Goal: Transaction & Acquisition: Purchase product/service

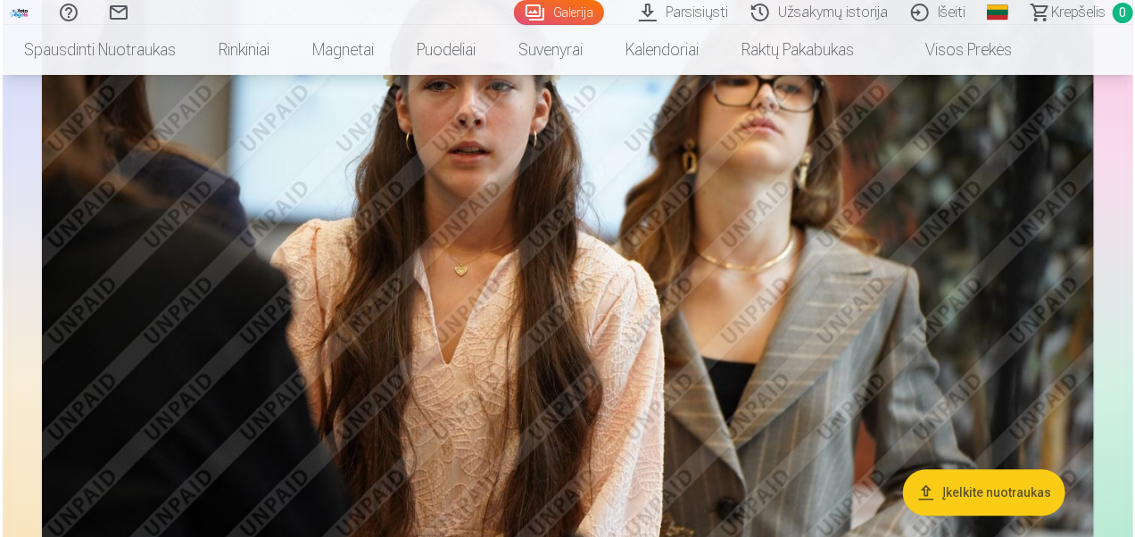
scroll to position [2138, 0]
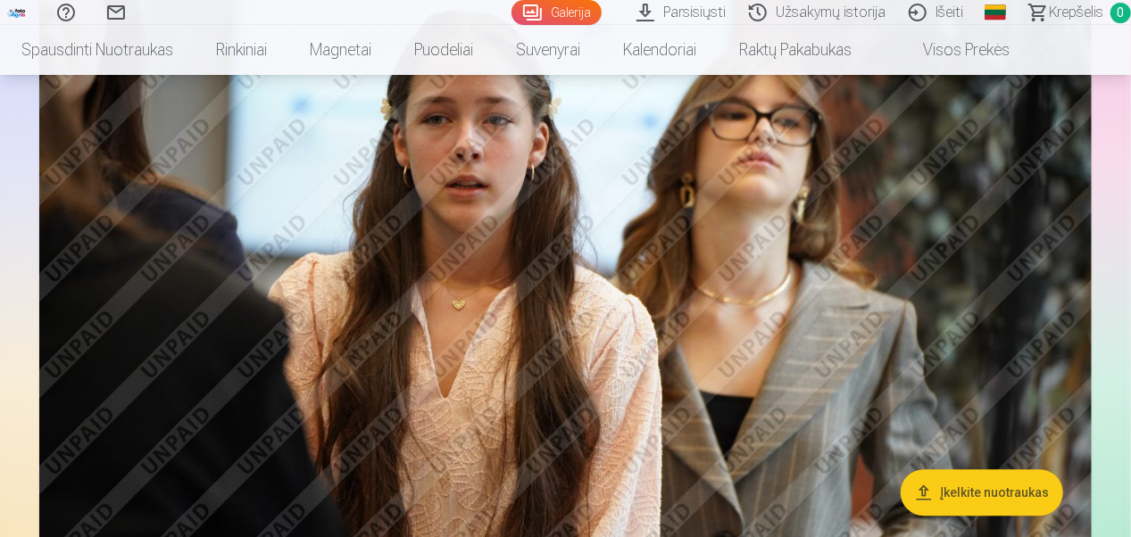
click at [725, 292] on img at bounding box center [565, 268] width 1052 height 701
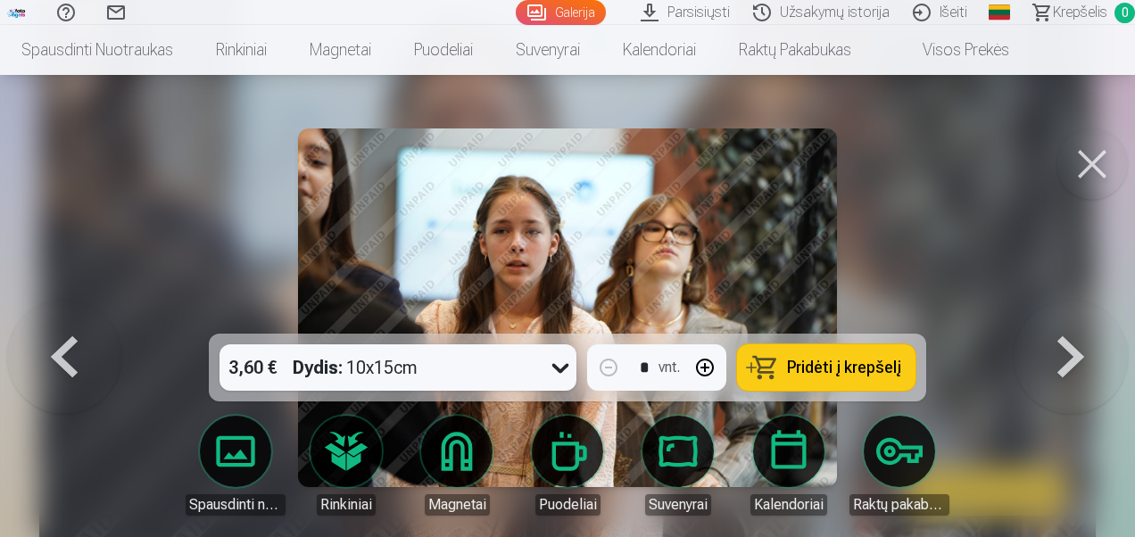
click at [72, 316] on button at bounding box center [64, 308] width 114 height 16
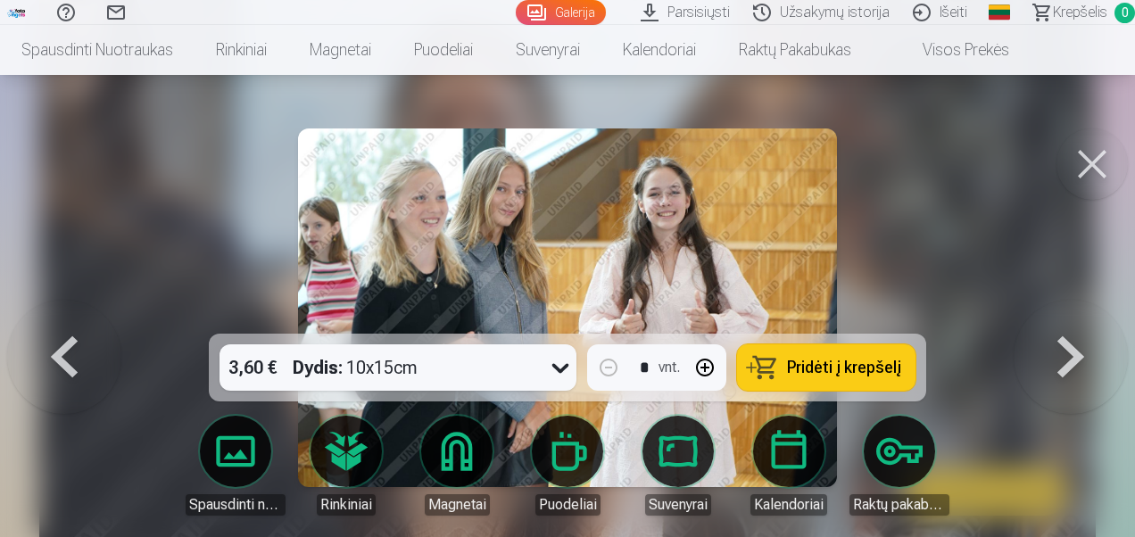
click at [1104, 164] on button at bounding box center [1092, 163] width 71 height 71
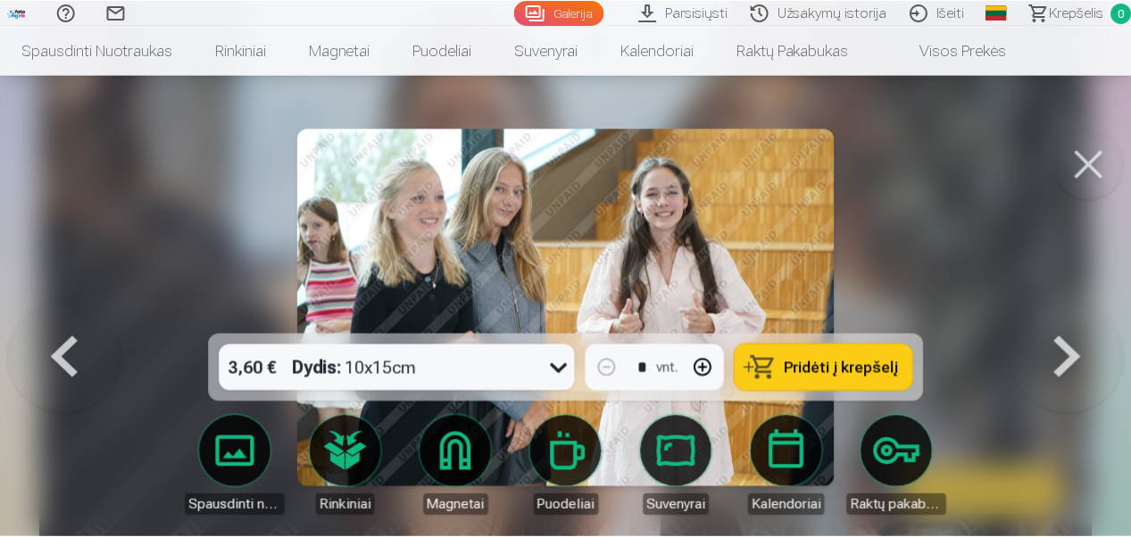
scroll to position [2131, 0]
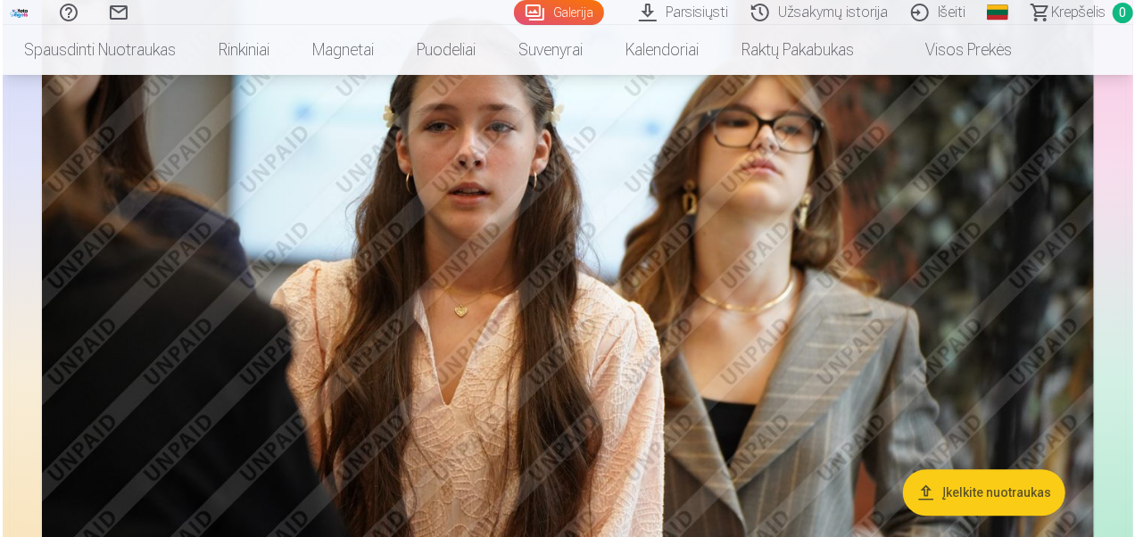
scroll to position [2138, 0]
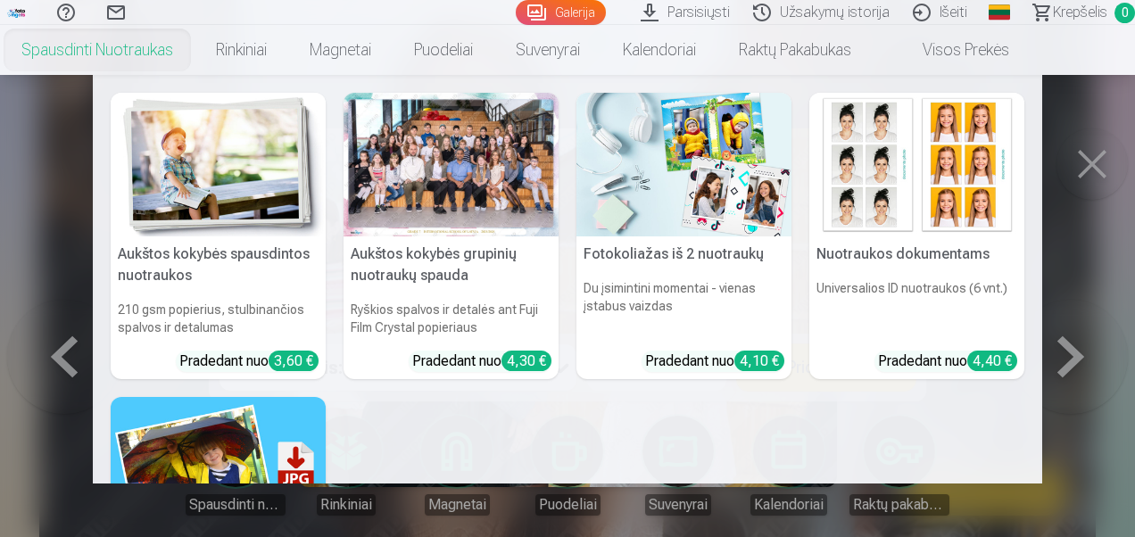
click at [96, 53] on link "Spausdinti nuotraukas" at bounding box center [97, 50] width 195 height 50
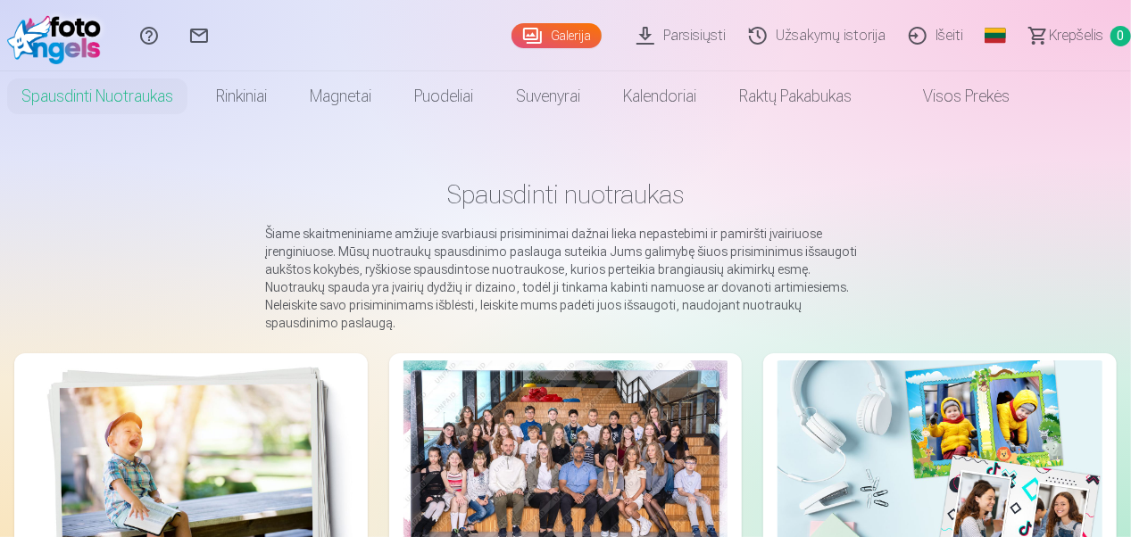
click at [245, 426] on img at bounding box center [191, 469] width 325 height 216
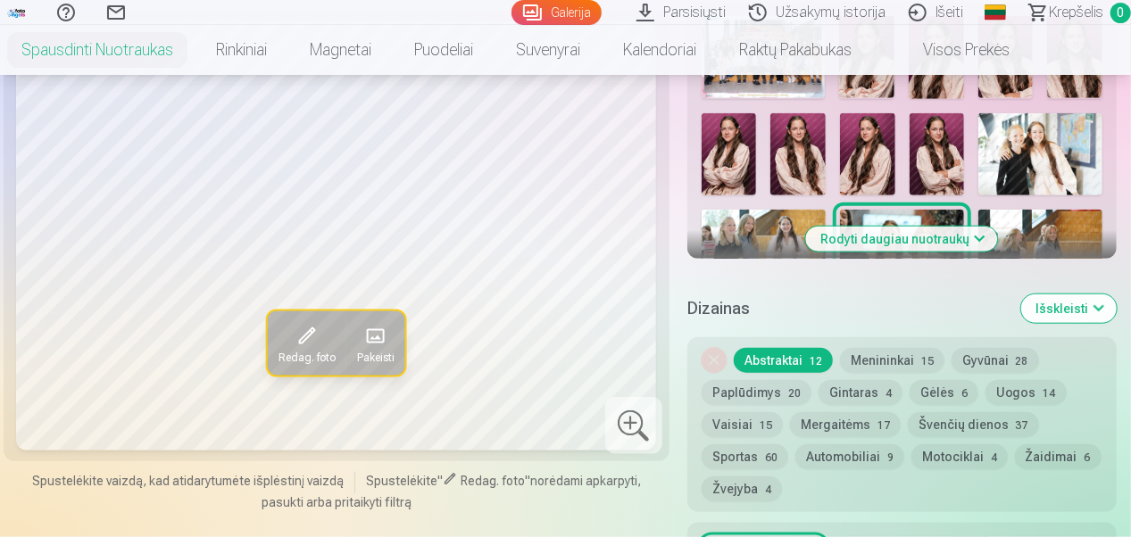
scroll to position [732, 0]
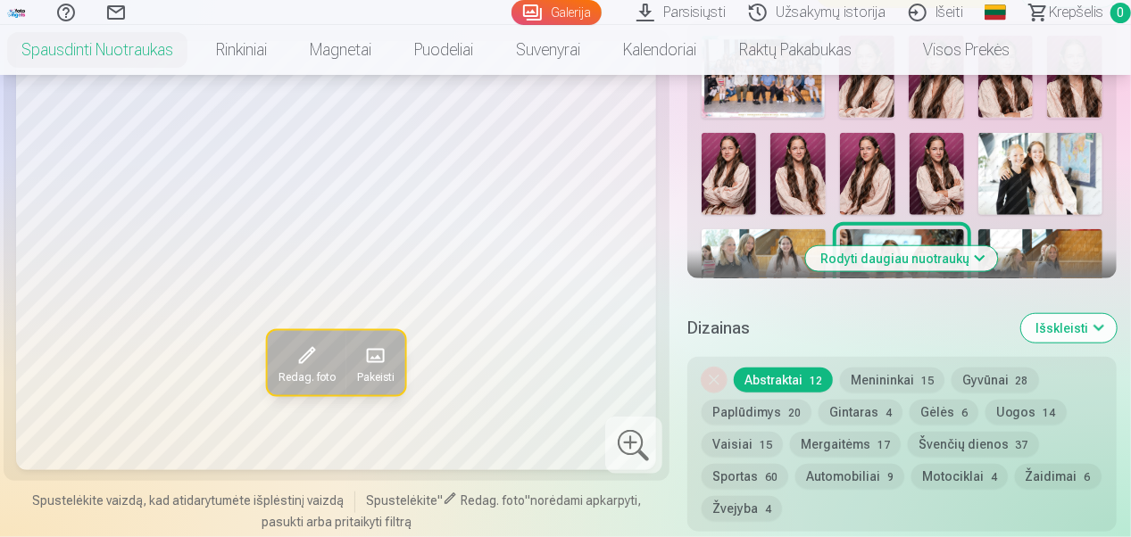
click at [1050, 178] on img at bounding box center [1040, 174] width 124 height 82
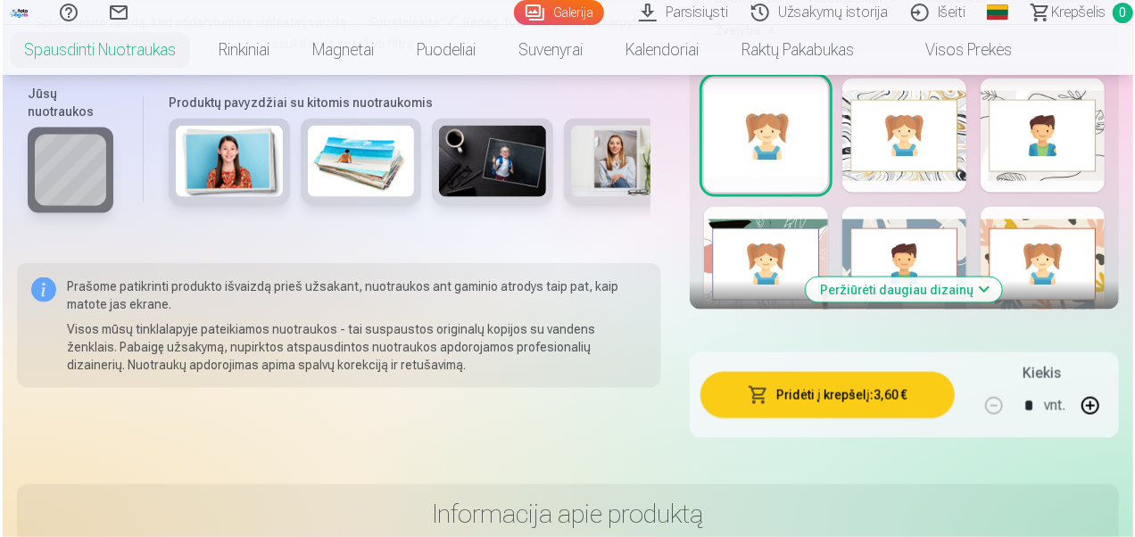
scroll to position [1259, 0]
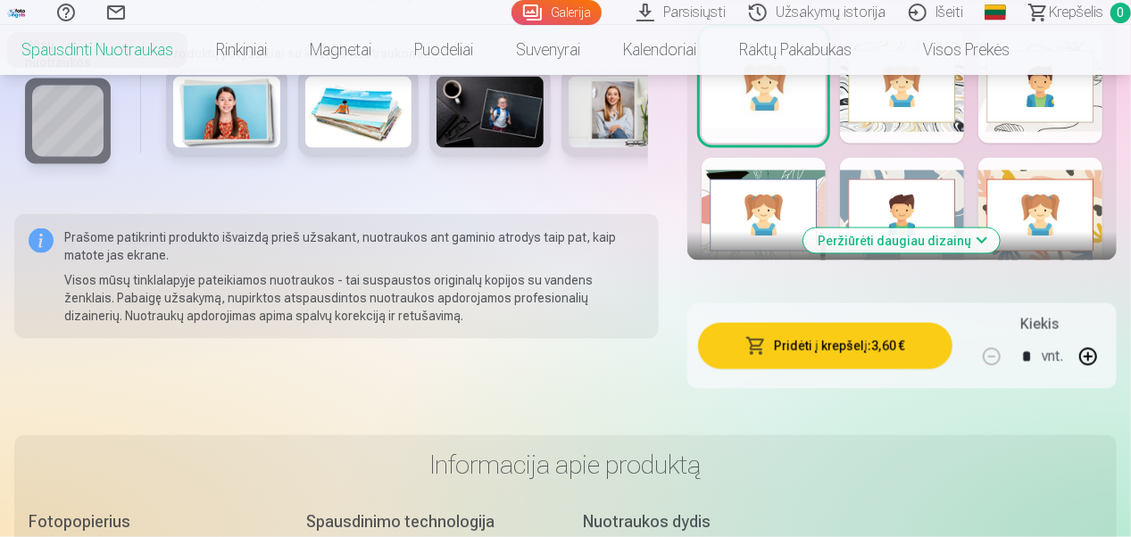
click at [852, 346] on button "Pridėti į krepšelį : 3,60 €" at bounding box center [825, 346] width 254 height 46
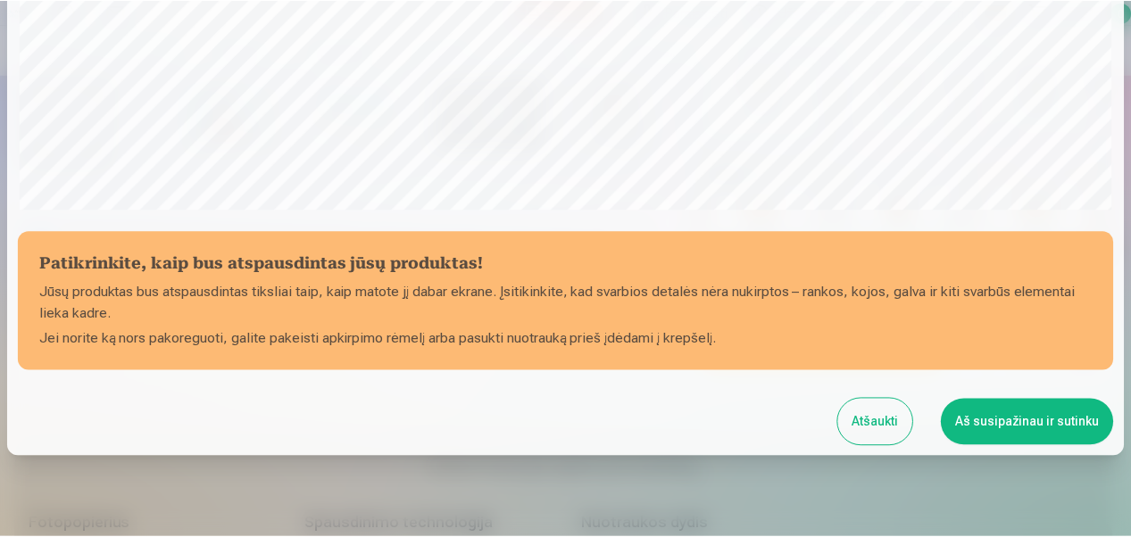
scroll to position [684, 0]
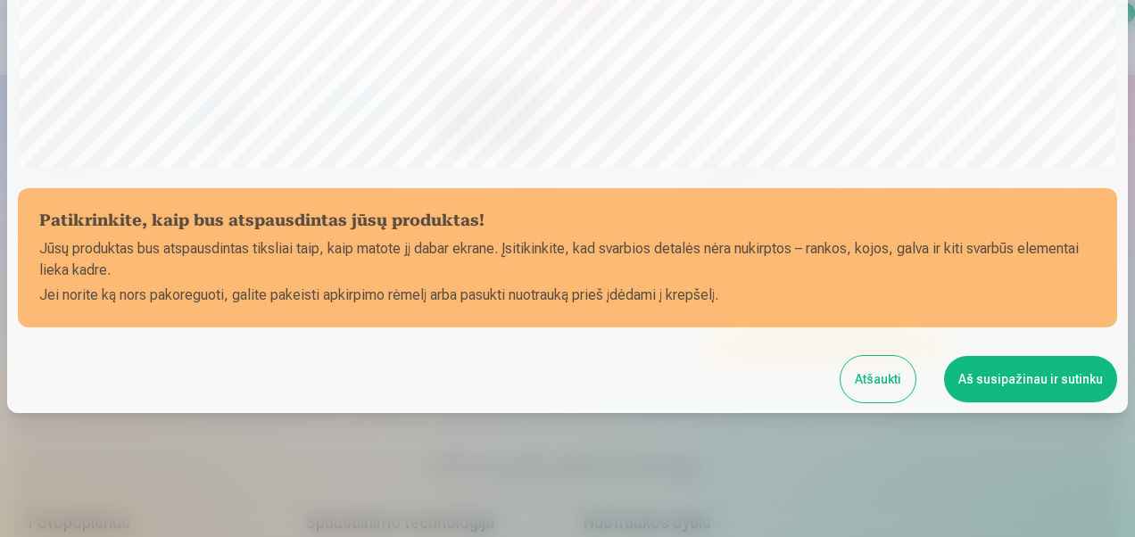
click at [1011, 375] on button "Aš susipažinau ir sutinku" at bounding box center [1030, 379] width 173 height 46
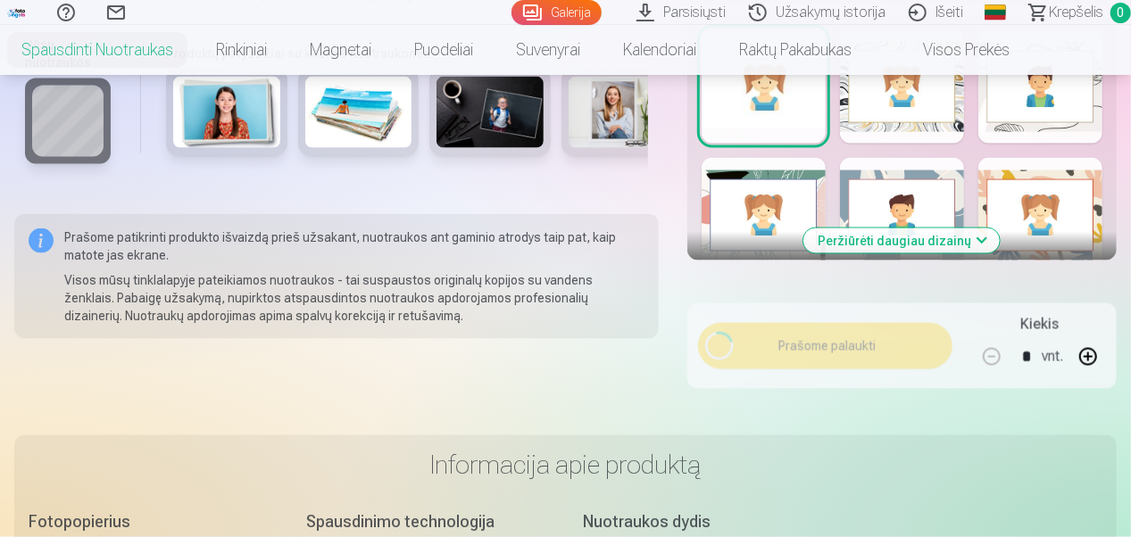
scroll to position [681, 0]
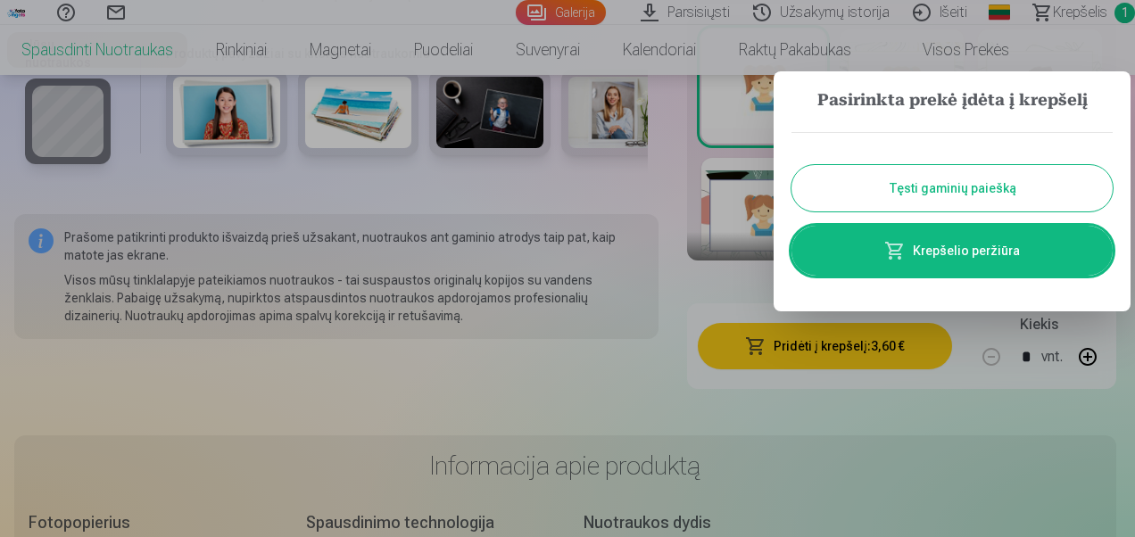
click at [998, 193] on button "Tęsti gaminių paiešką" at bounding box center [952, 188] width 321 height 46
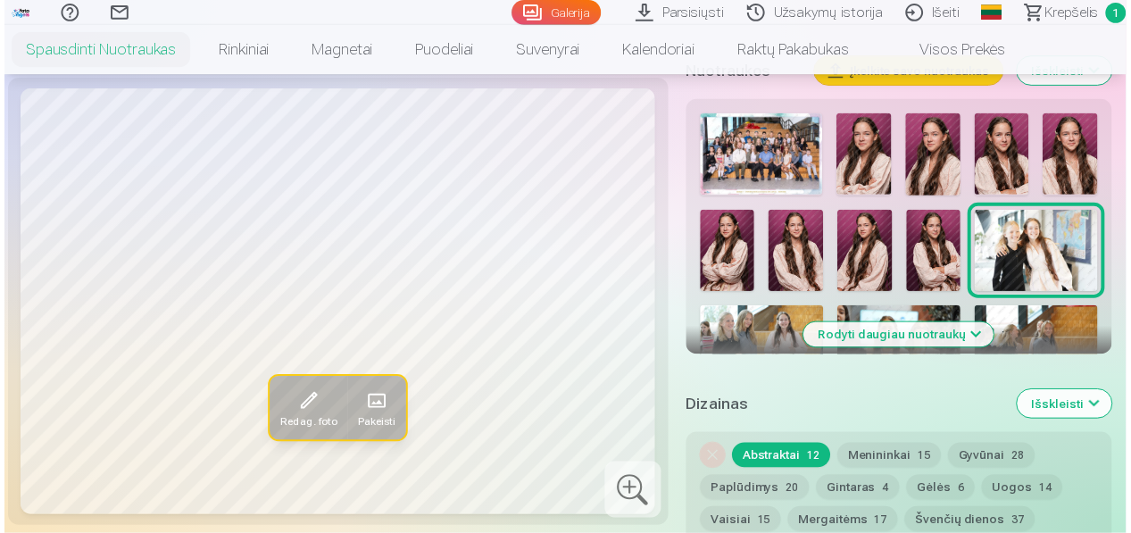
scroll to position [605, 0]
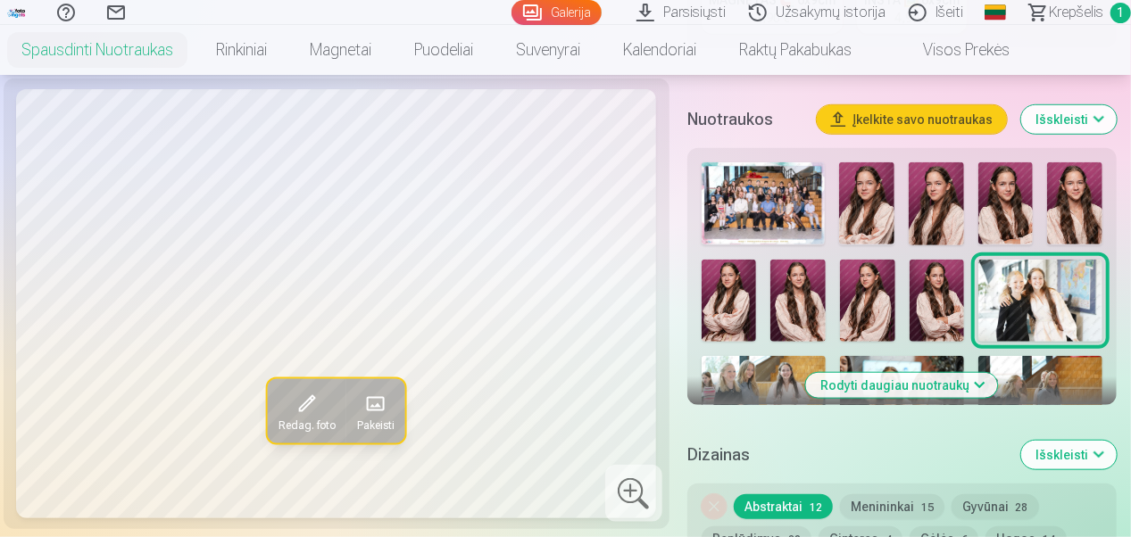
click at [768, 205] on img at bounding box center [763, 203] width 124 height 82
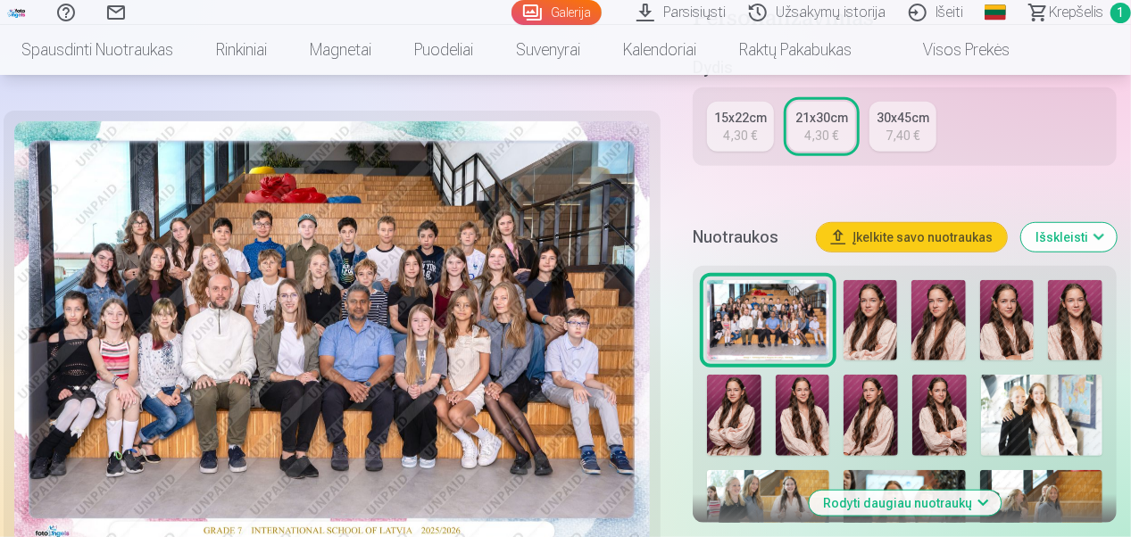
scroll to position [484, 0]
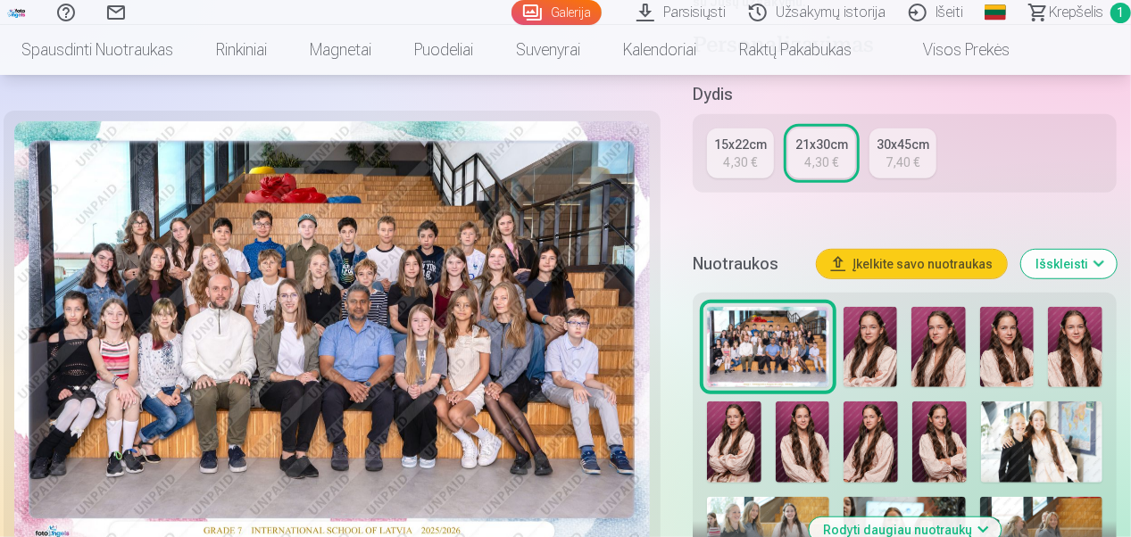
click at [713, 161] on link "15x22cm 4,30 €" at bounding box center [740, 153] width 67 height 50
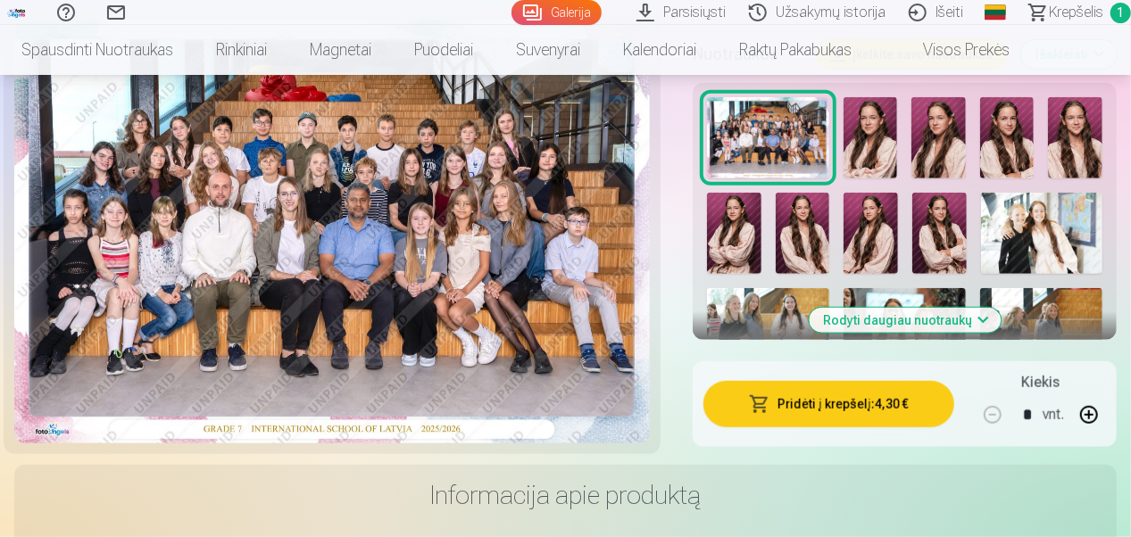
scroll to position [651, 0]
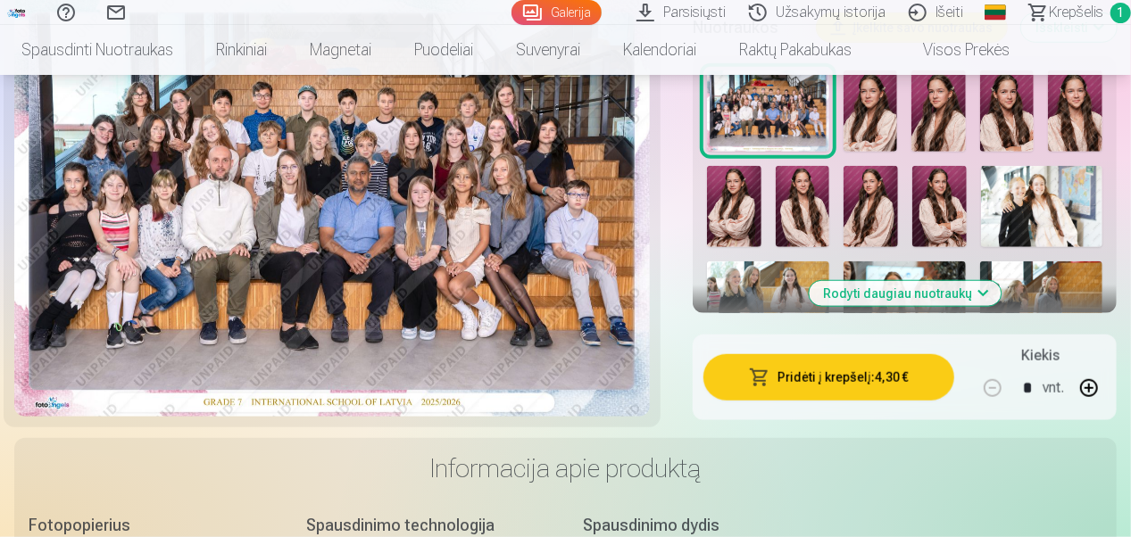
click at [872, 377] on button "Pridėti į krepšelį : 4,30 €" at bounding box center [828, 377] width 251 height 46
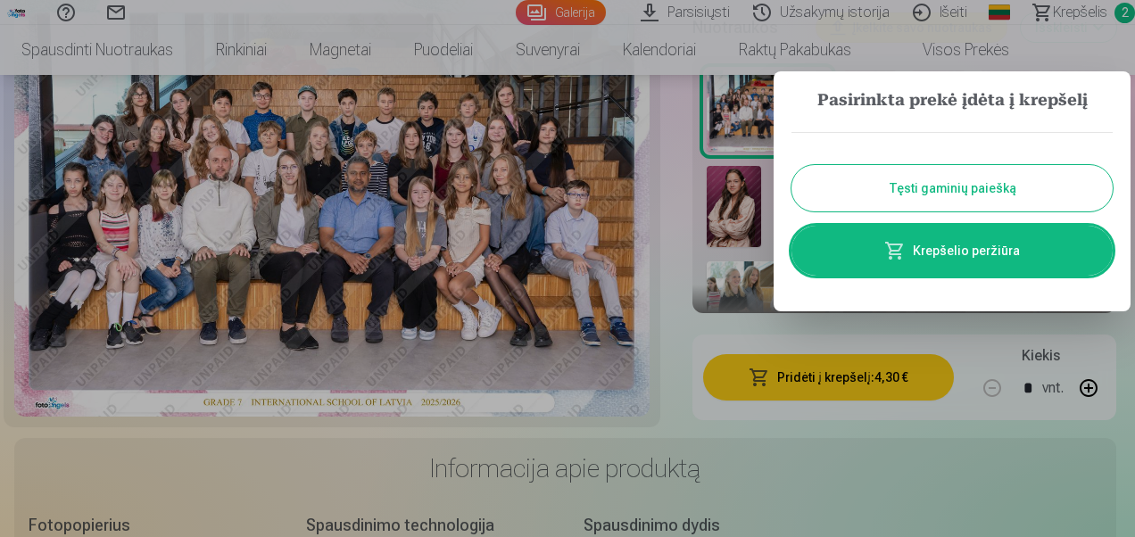
click at [930, 189] on button "Tęsti gaminių paiešką" at bounding box center [952, 188] width 321 height 46
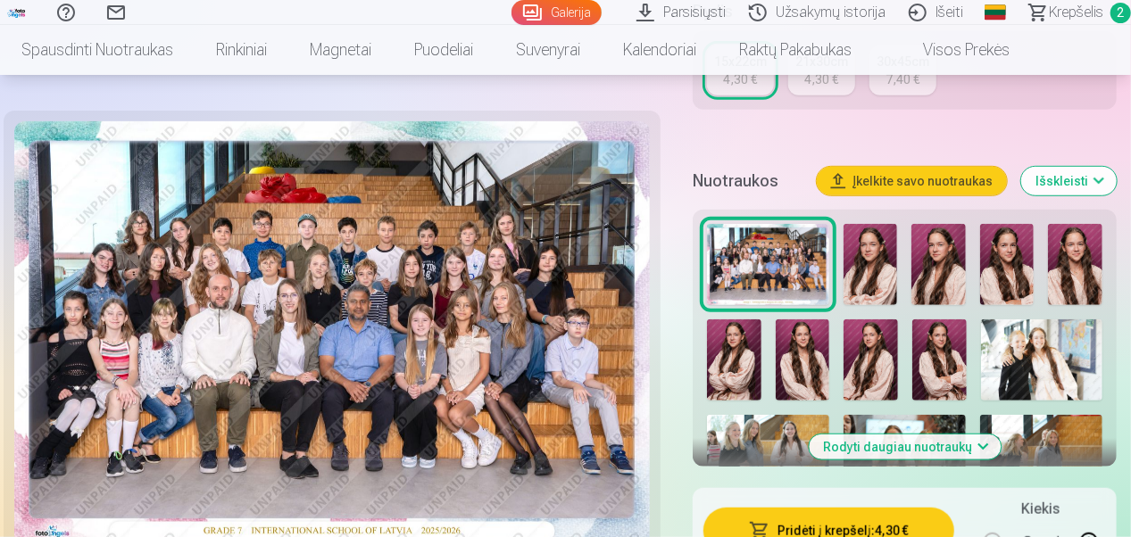
scroll to position [461, 0]
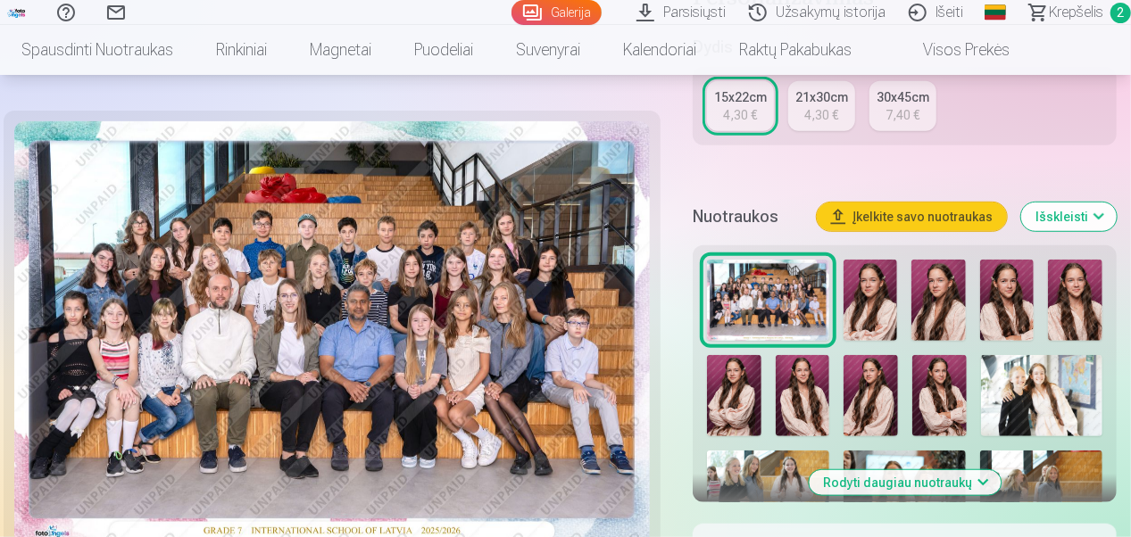
click at [866, 320] on img at bounding box center [870, 300] width 54 height 81
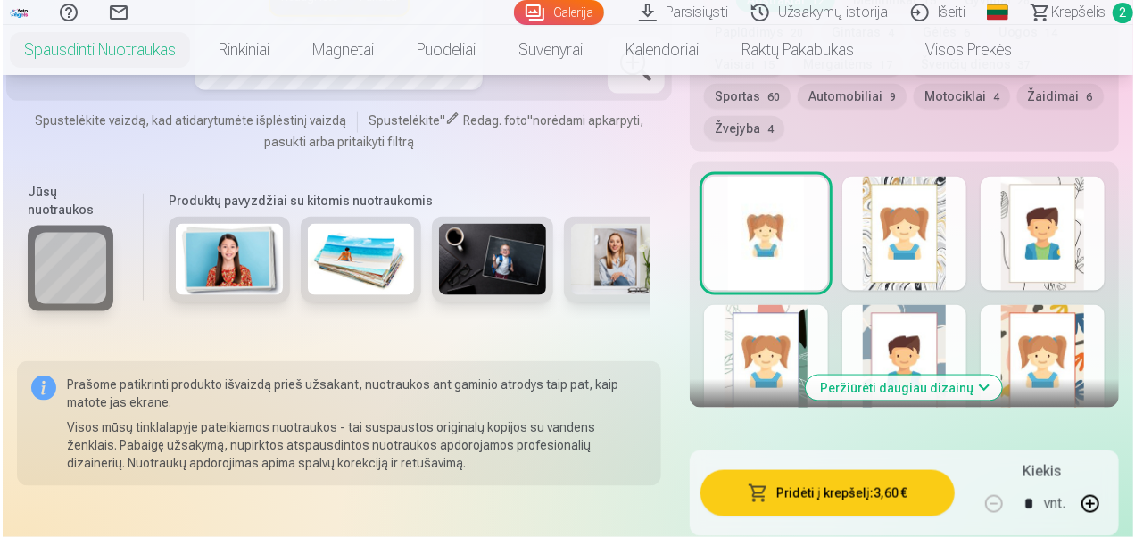
scroll to position [1210, 0]
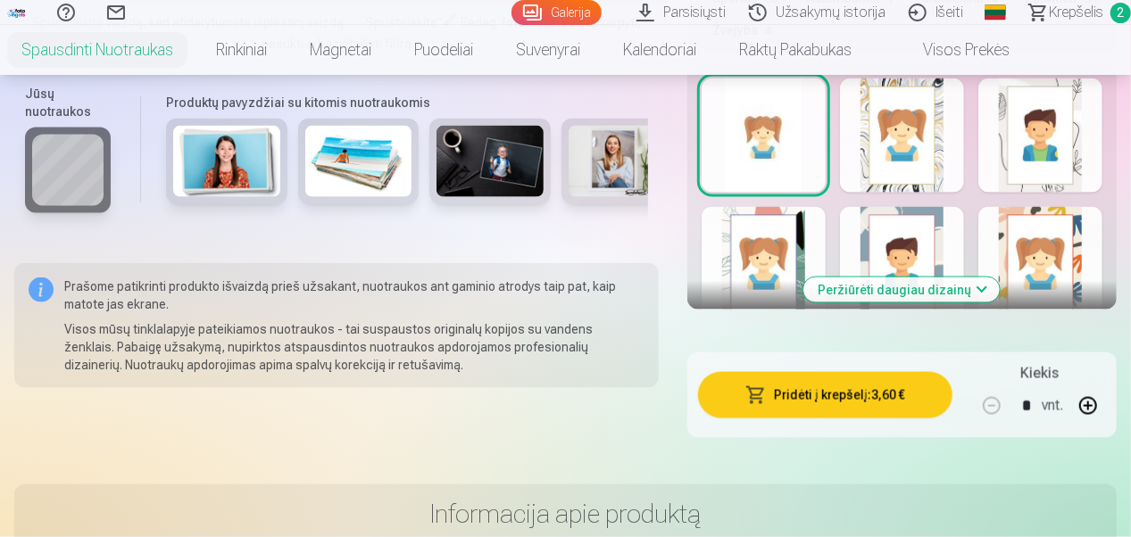
click at [848, 386] on button "Pridėti į krepšelį : 3,60 €" at bounding box center [825, 395] width 254 height 46
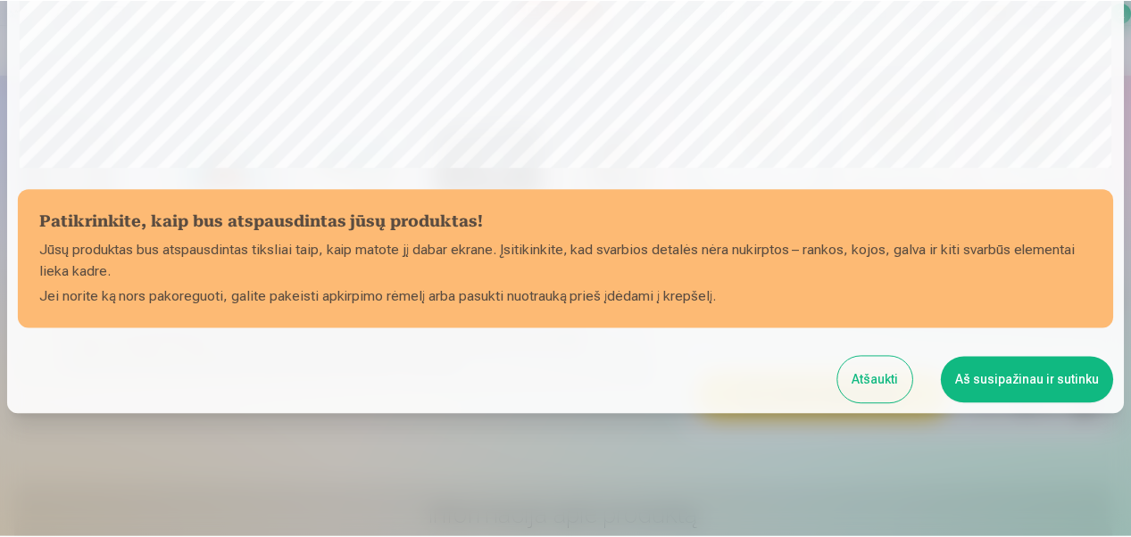
scroll to position [684, 0]
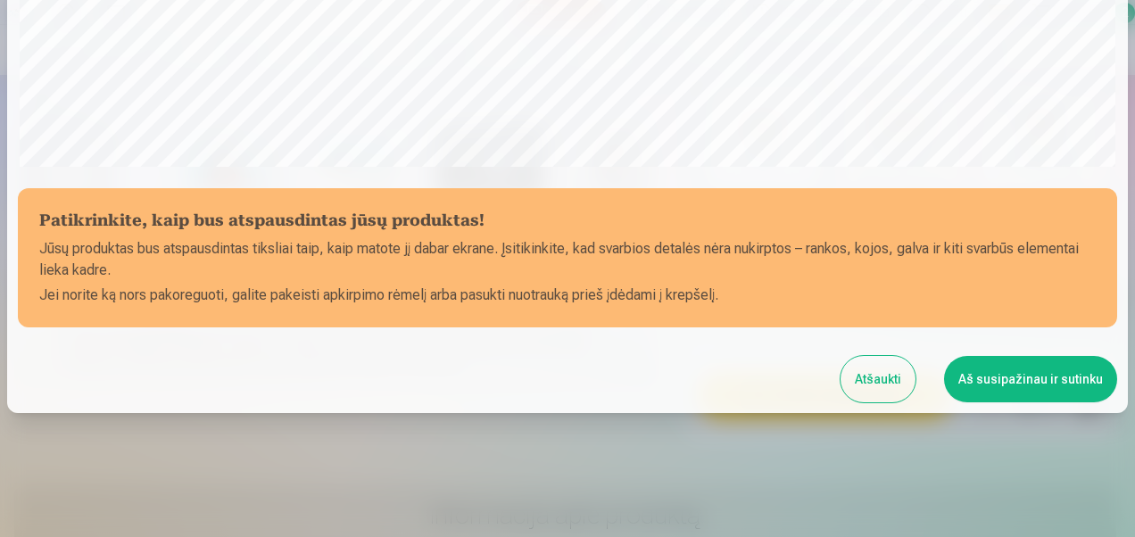
click at [1015, 374] on button "Aš susipažinau ir sutinku" at bounding box center [1030, 379] width 173 height 46
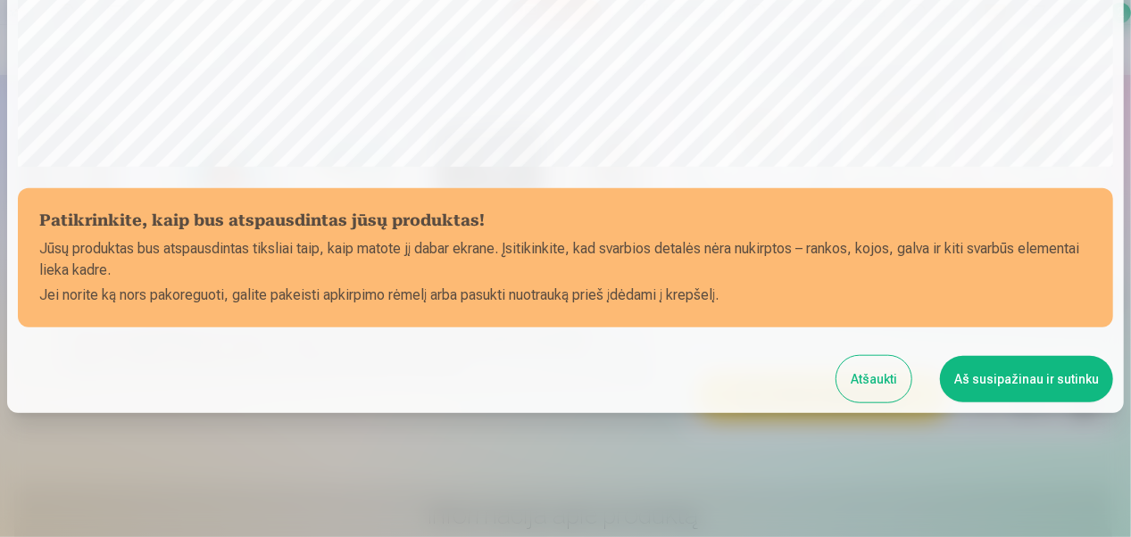
scroll to position [681, 0]
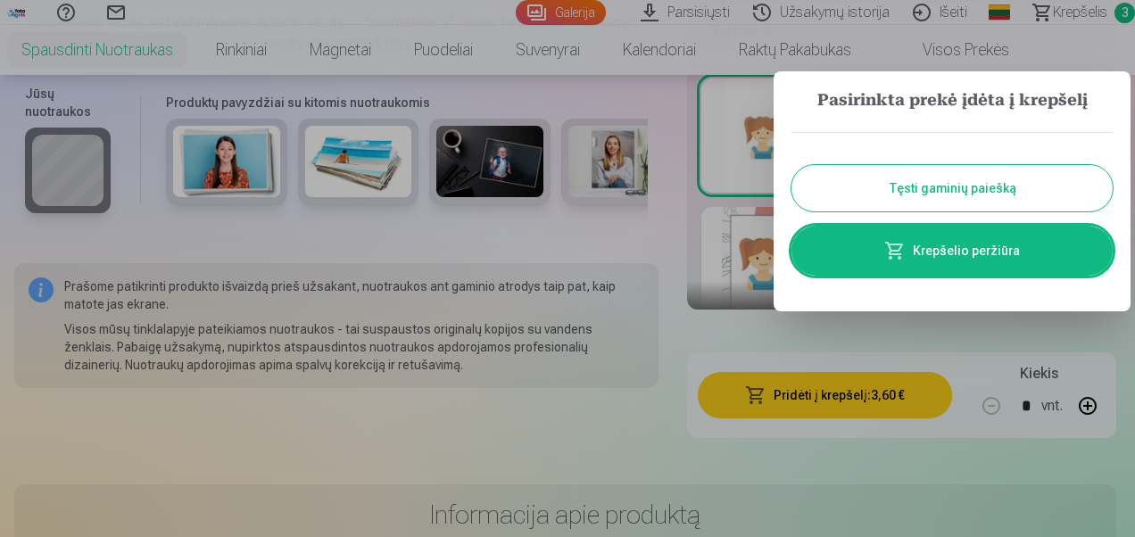
click at [1025, 186] on button "Tęsti gaminių paiešką" at bounding box center [952, 188] width 321 height 46
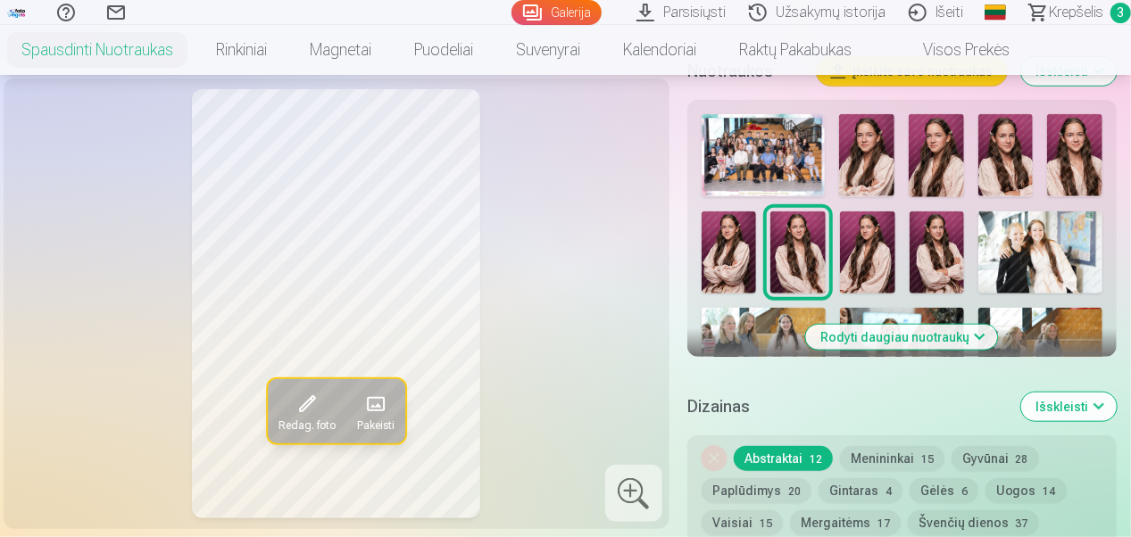
scroll to position [634, 0]
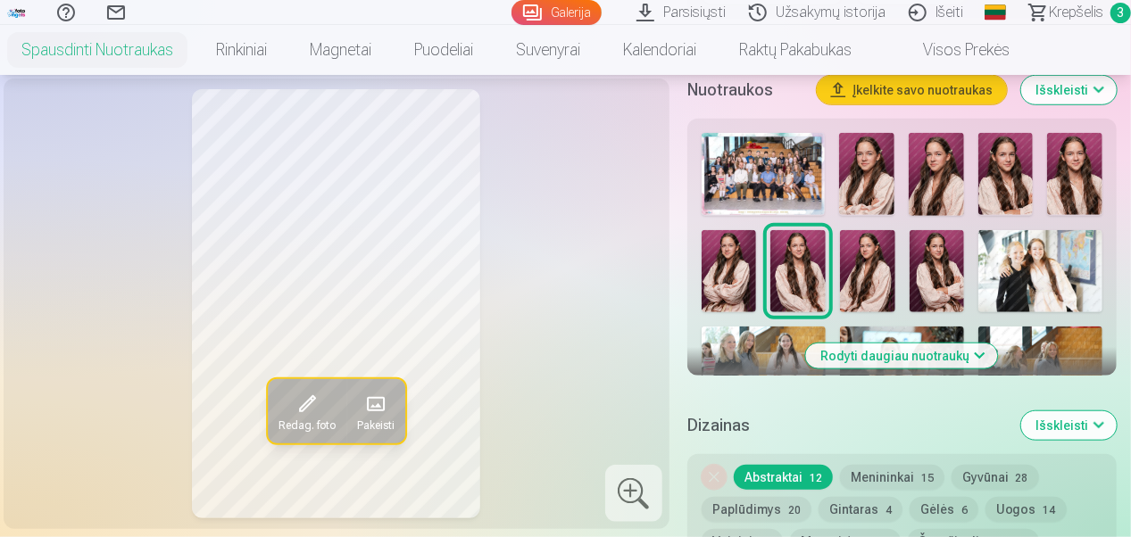
click at [941, 176] on img at bounding box center [935, 174] width 55 height 83
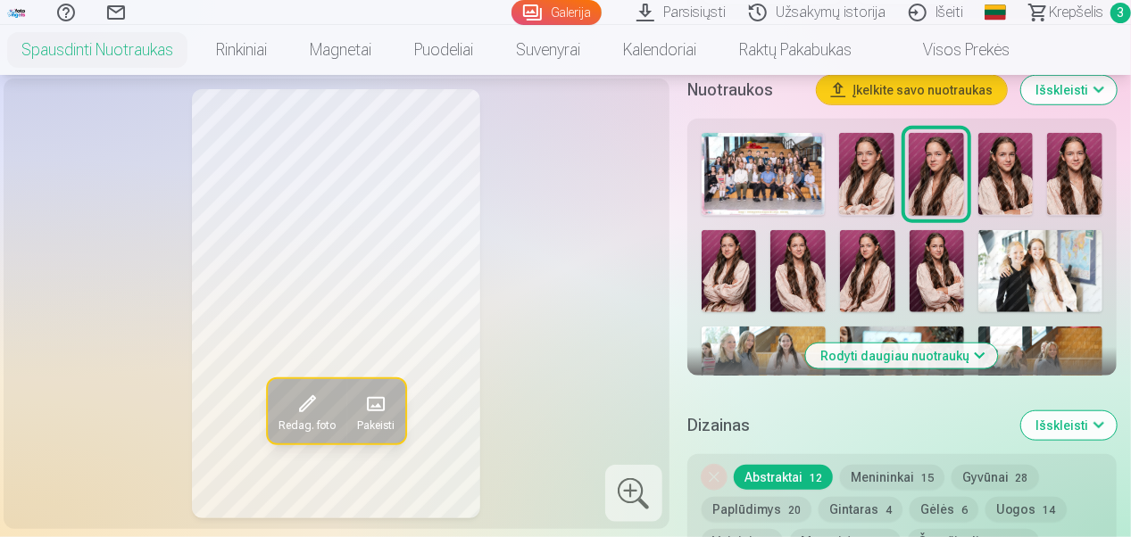
click at [1001, 182] on img at bounding box center [1005, 174] width 55 height 82
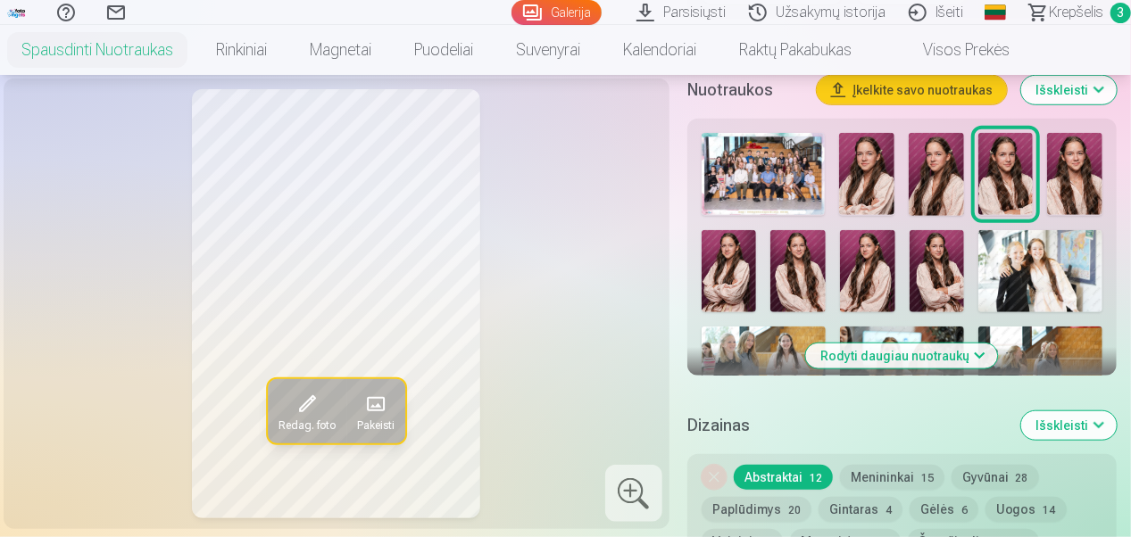
click at [1076, 170] on img at bounding box center [1074, 174] width 55 height 82
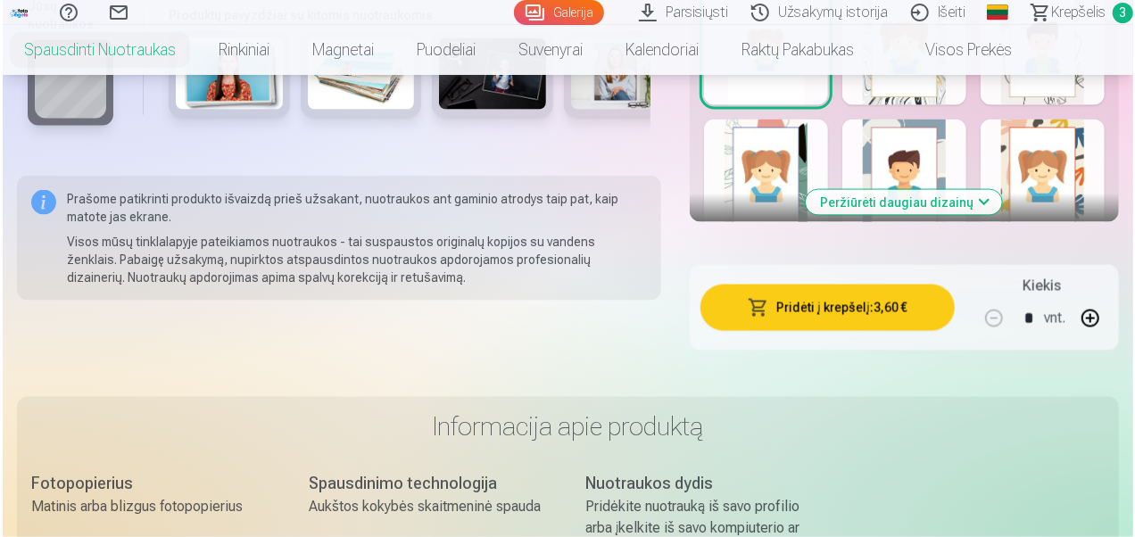
scroll to position [1405, 0]
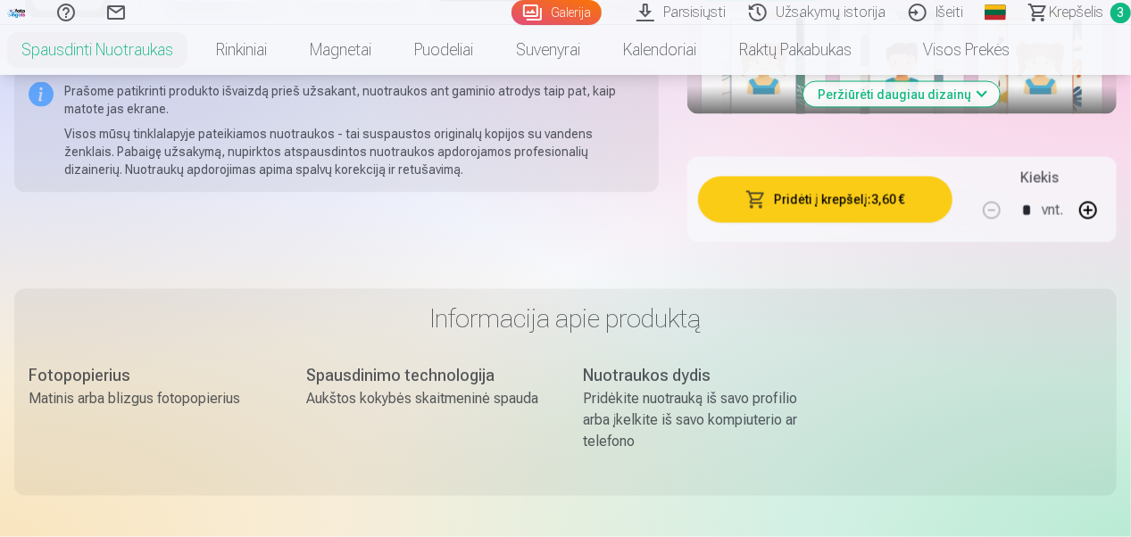
click at [833, 194] on button "Pridėti į krepšelį : 3,60 €" at bounding box center [825, 200] width 254 height 46
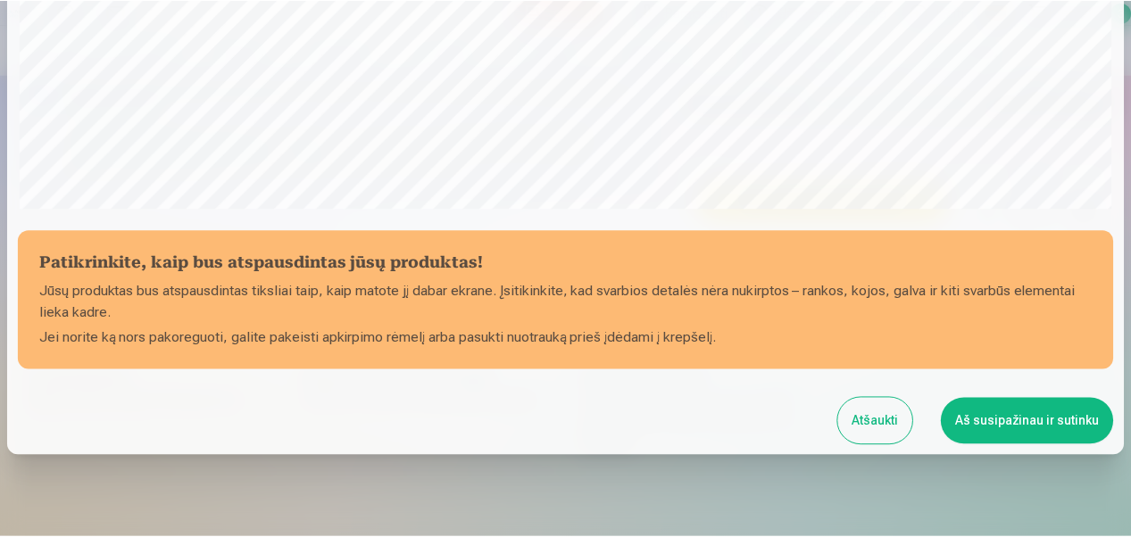
scroll to position [684, 0]
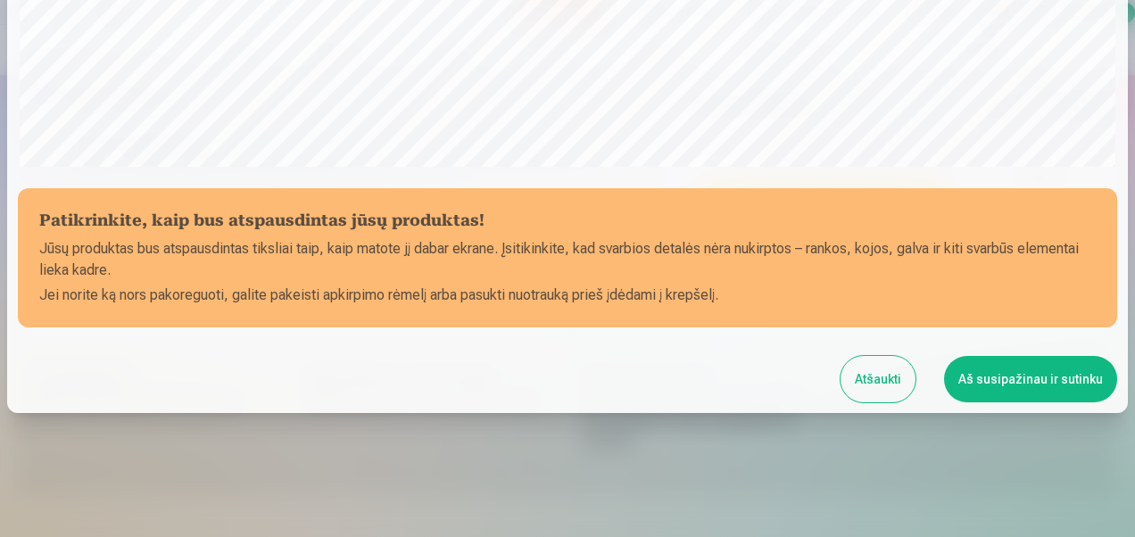
click at [1019, 387] on button "Aš susipažinau ir sutinku" at bounding box center [1030, 379] width 173 height 46
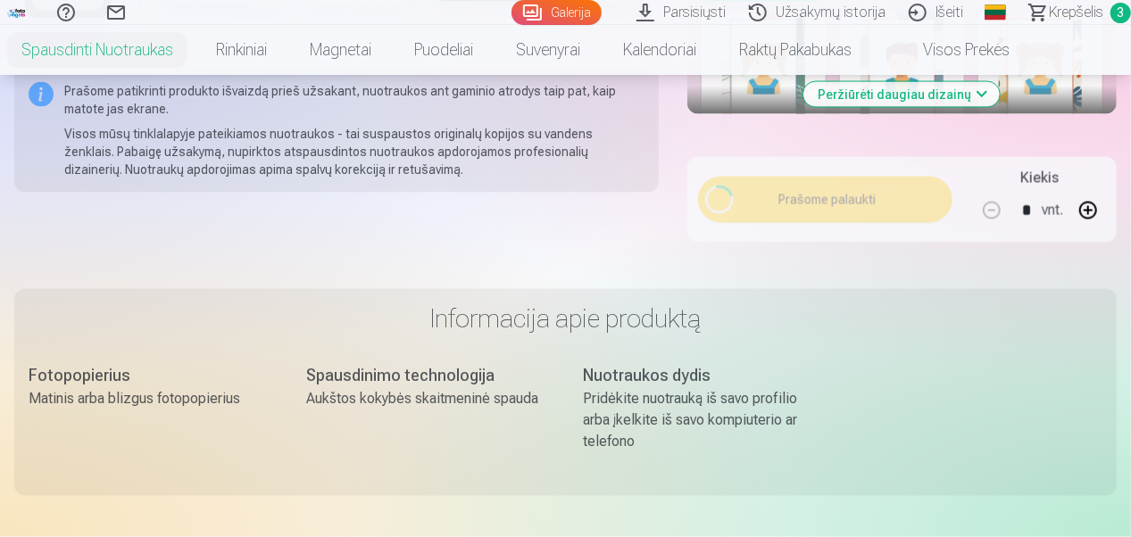
scroll to position [681, 0]
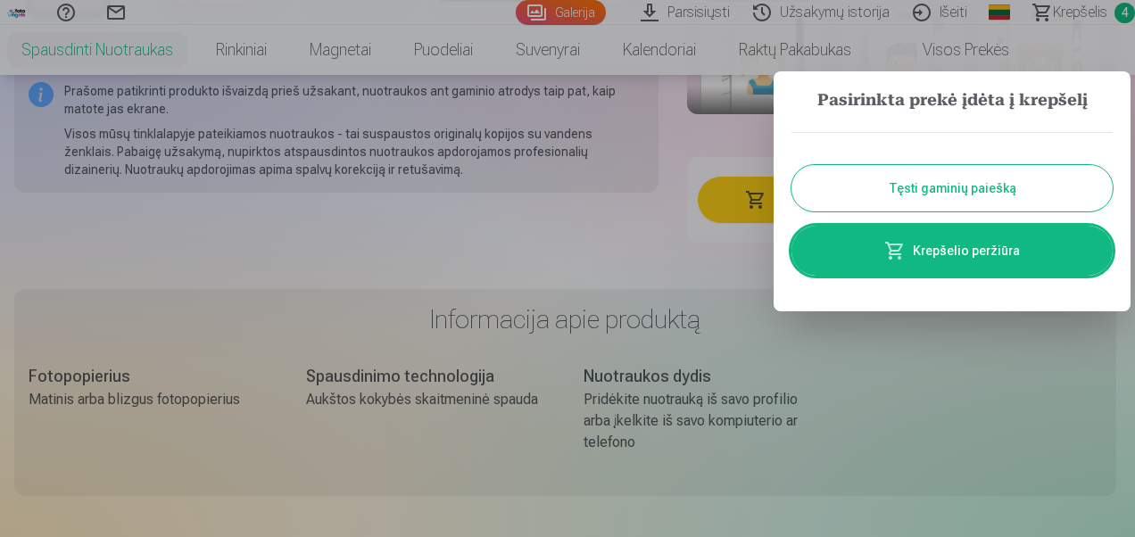
click at [1003, 191] on button "Tęsti gaminių paiešką" at bounding box center [952, 188] width 321 height 46
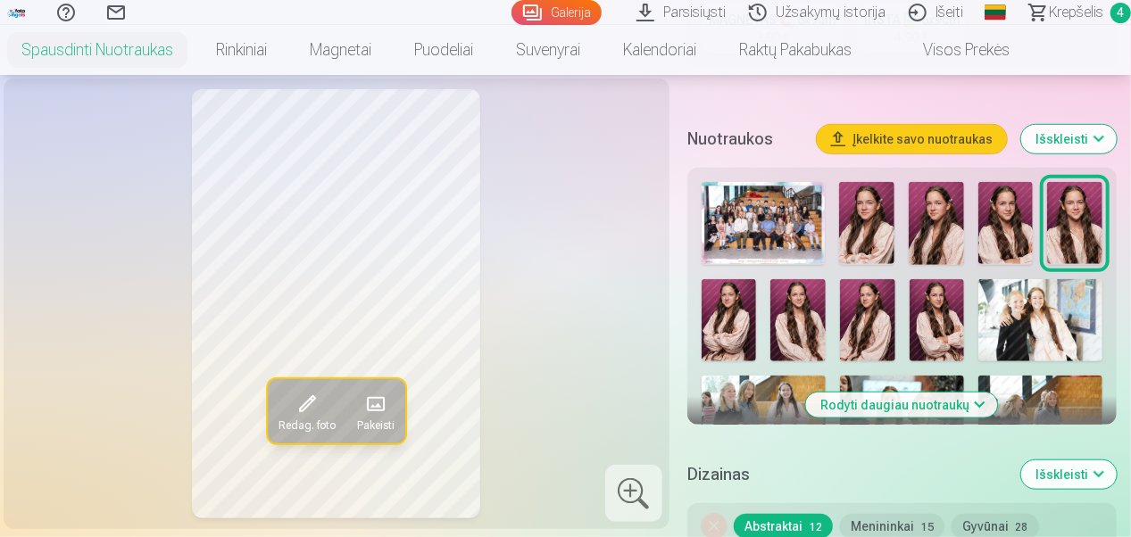
scroll to position [566, 0]
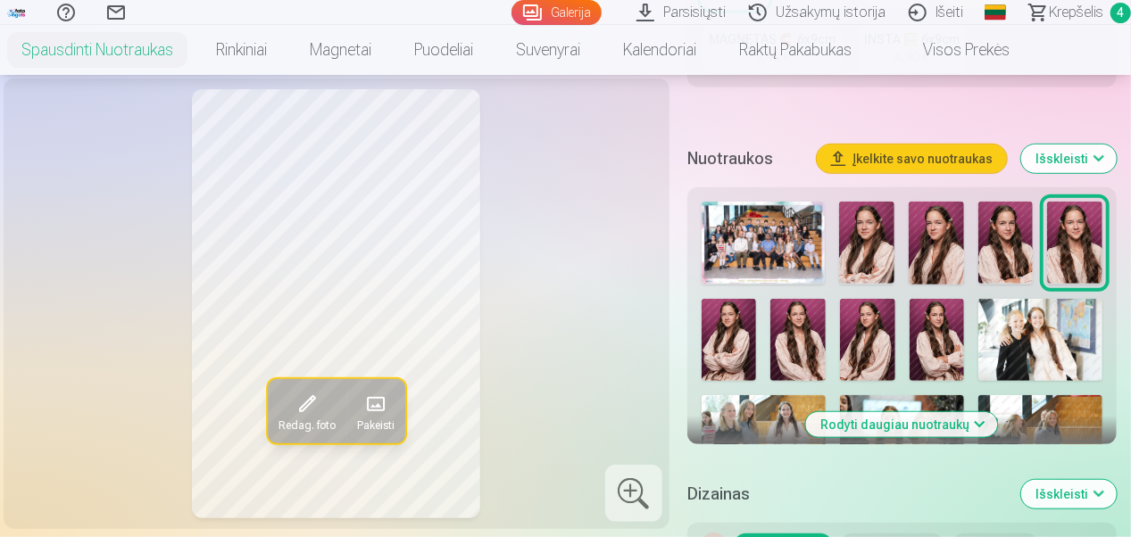
click at [916, 416] on button "Rodyti daugiau nuotraukų" at bounding box center [902, 424] width 192 height 25
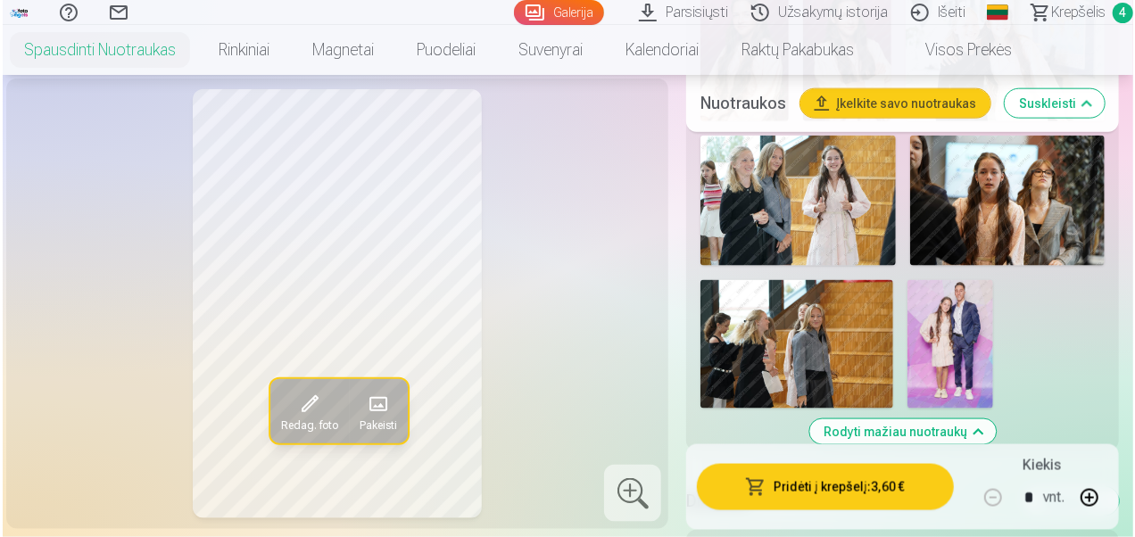
scroll to position [1086, 0]
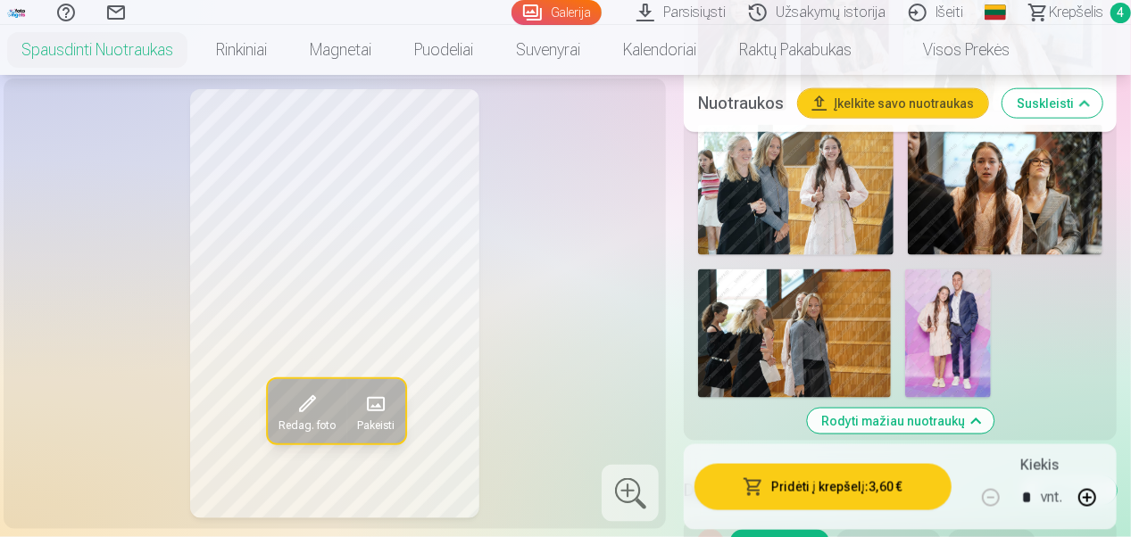
click at [962, 310] on img at bounding box center [948, 333] width 86 height 128
click at [877, 492] on button "Pridėti į krepšelį : 3,60 €" at bounding box center [822, 487] width 257 height 46
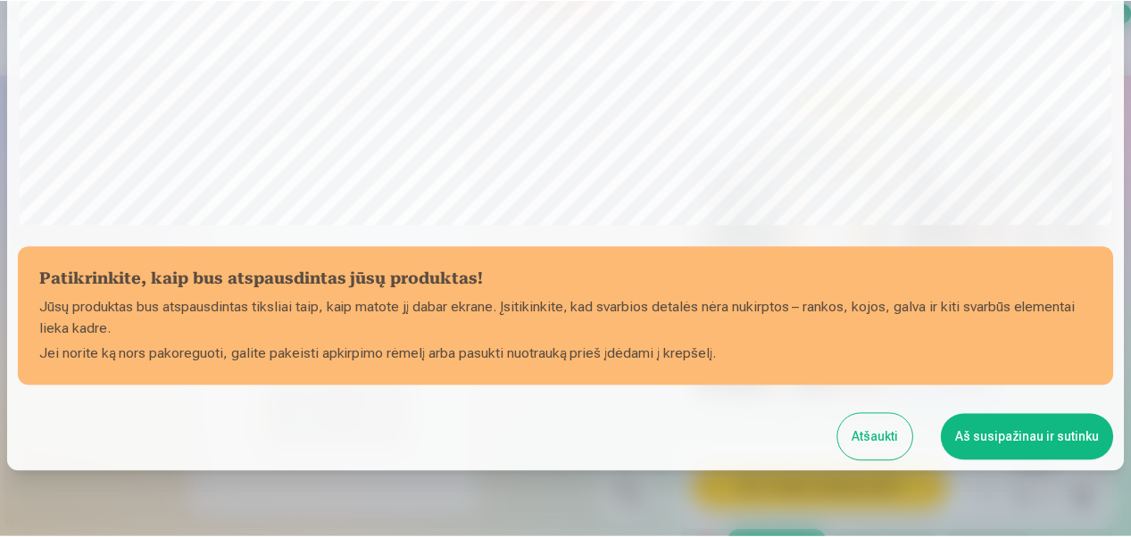
scroll to position [684, 0]
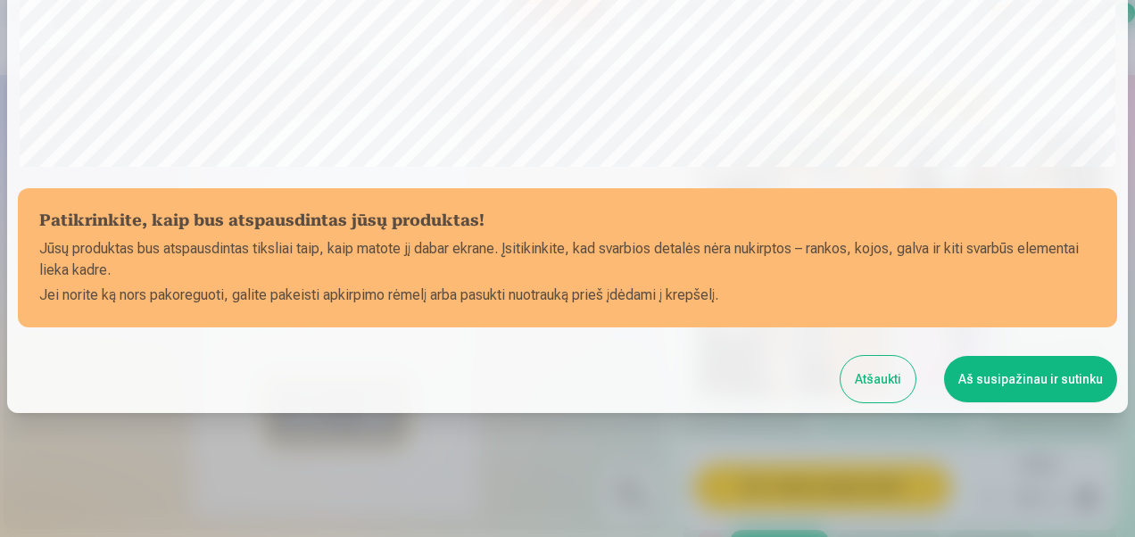
click at [1044, 387] on button "Aš susipažinau ir sutinku" at bounding box center [1030, 379] width 173 height 46
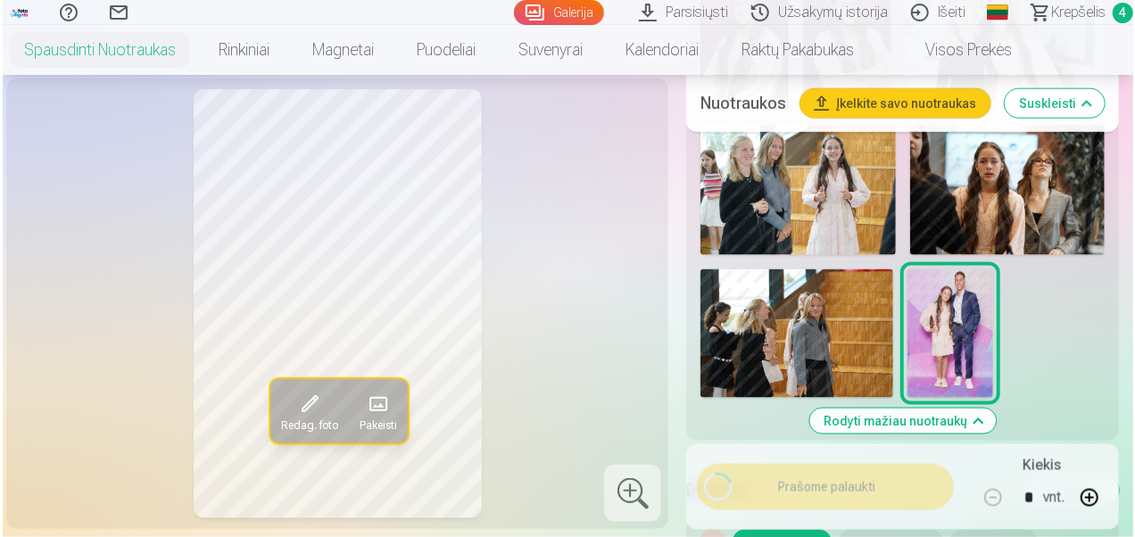
scroll to position [681, 0]
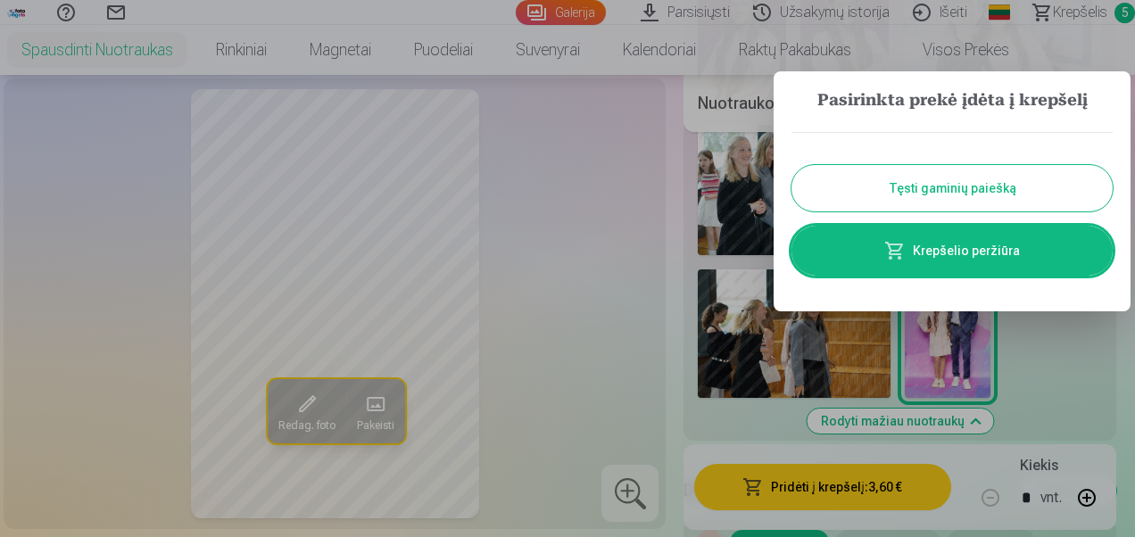
click at [1012, 250] on link "Krepšelio peržiūra" at bounding box center [952, 251] width 321 height 50
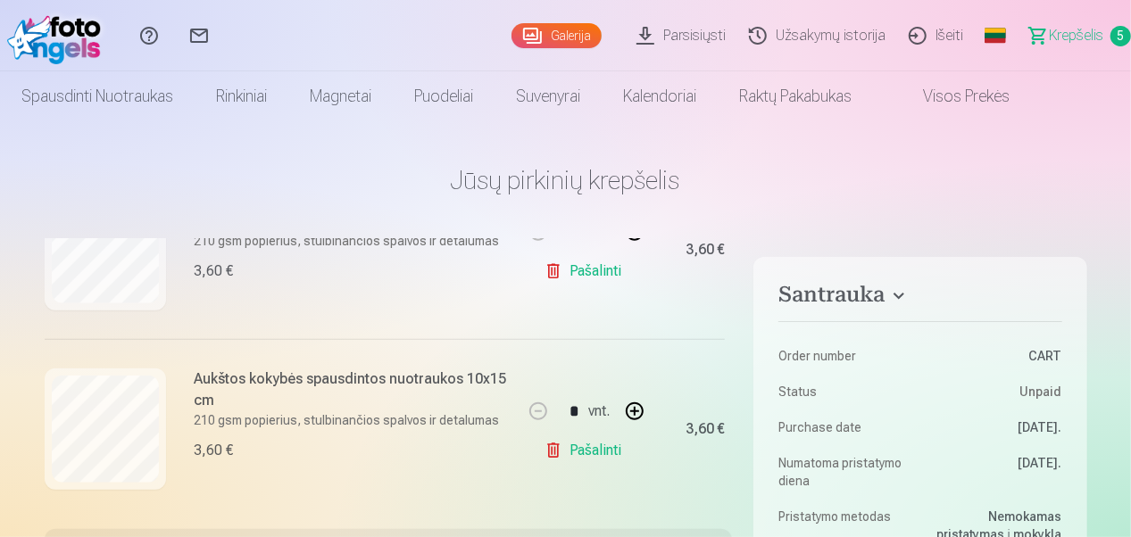
scroll to position [830, 0]
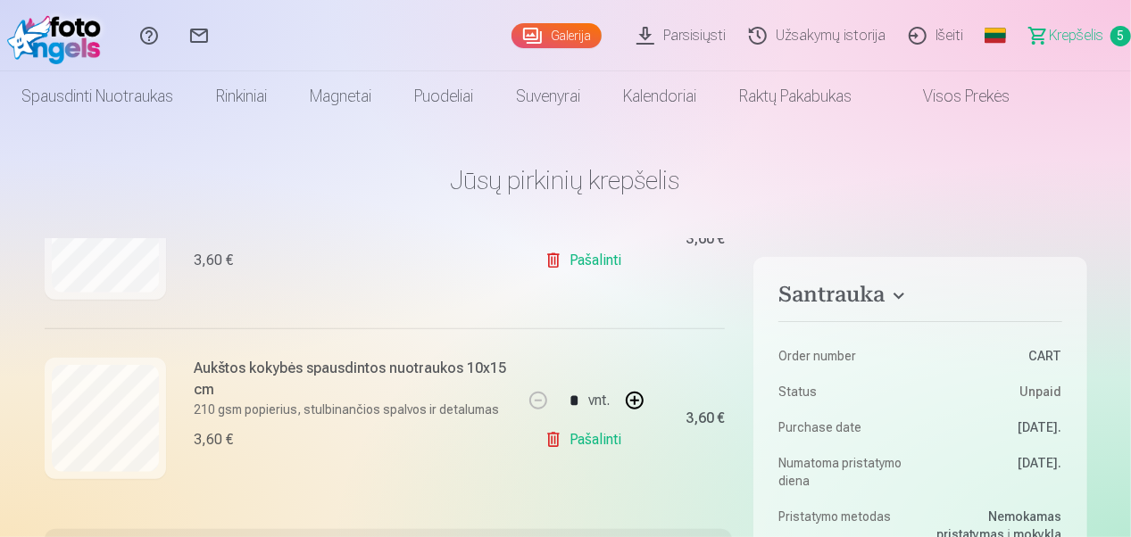
click at [633, 402] on button "button" at bounding box center [634, 400] width 43 height 43
type input "*"
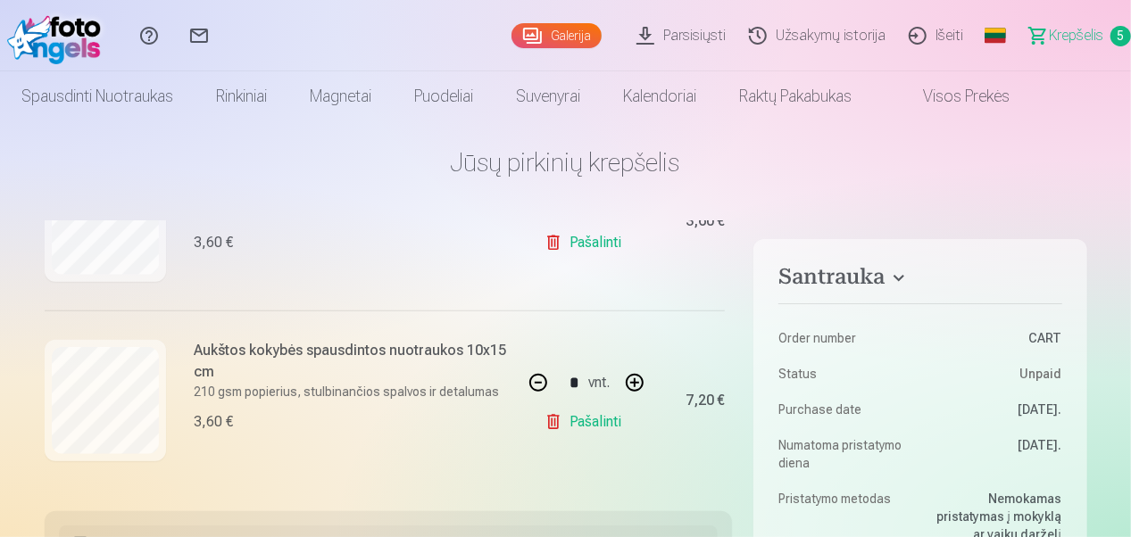
scroll to position [0, 0]
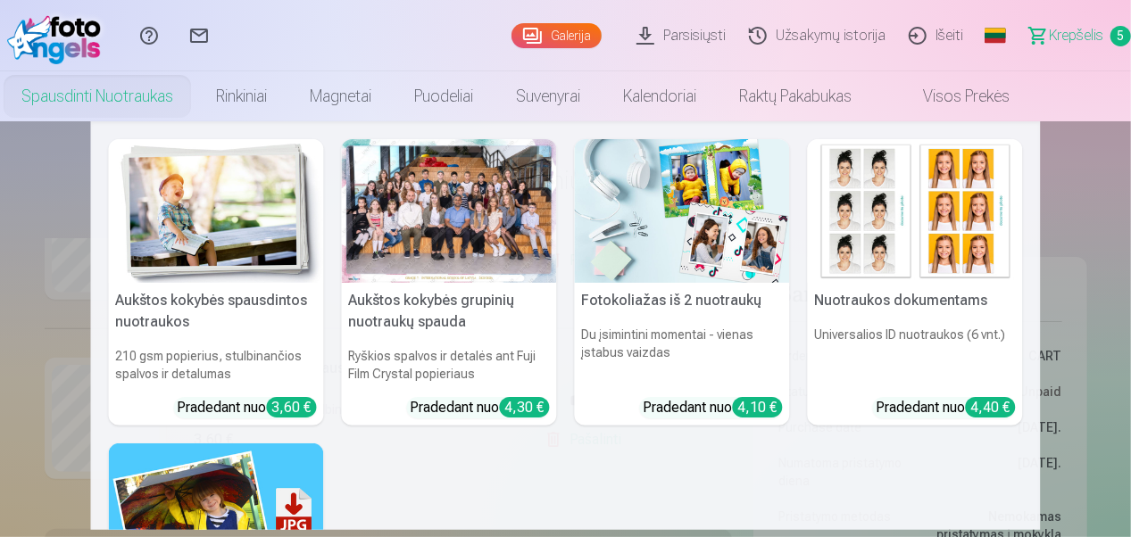
click at [211, 250] on img at bounding box center [216, 211] width 215 height 144
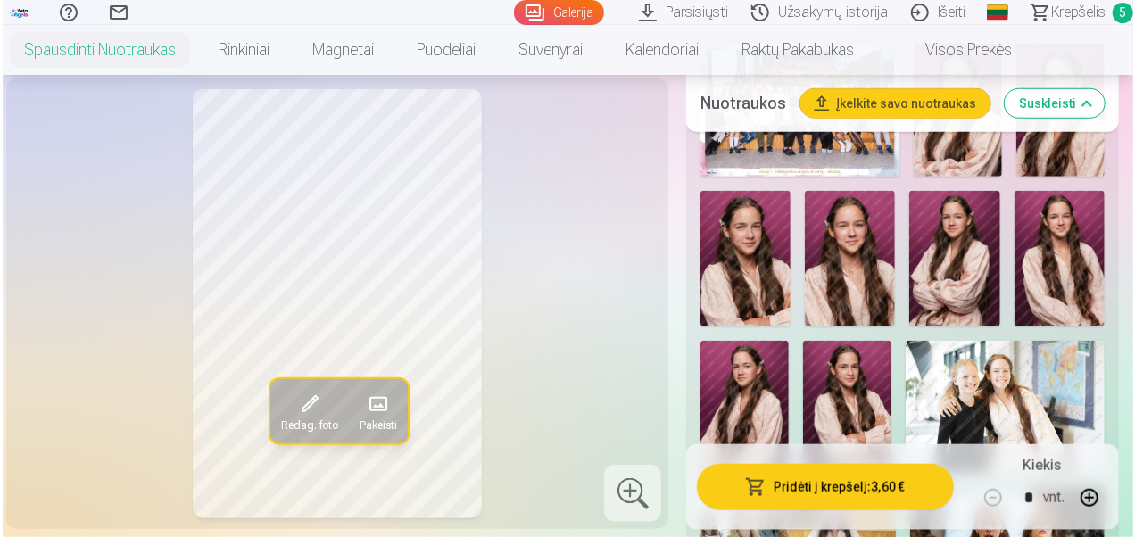
scroll to position [734, 0]
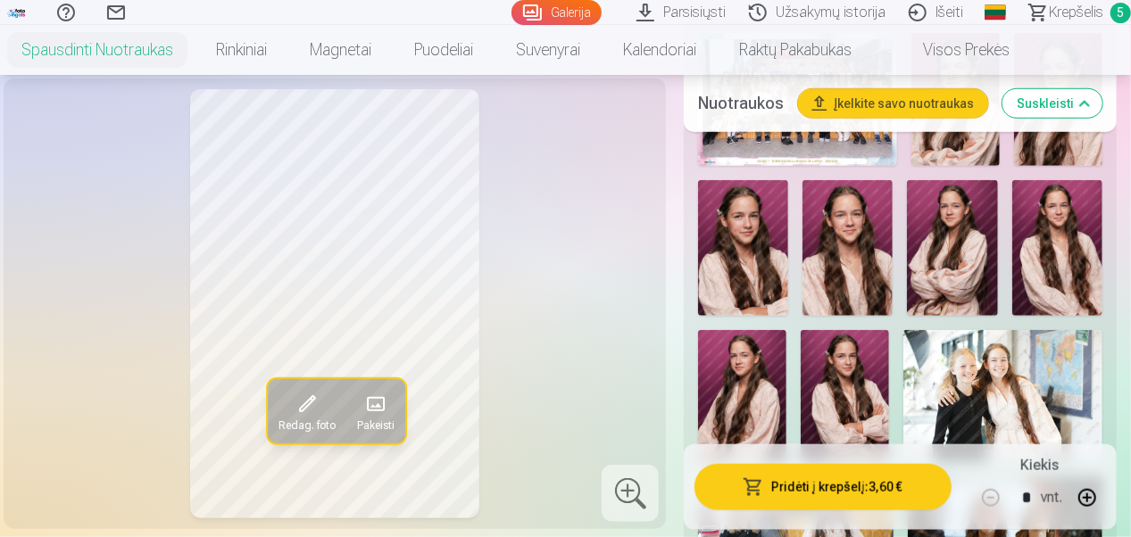
click at [964, 236] on img at bounding box center [952, 248] width 90 height 136
click at [1060, 245] on img at bounding box center [1057, 248] width 90 height 136
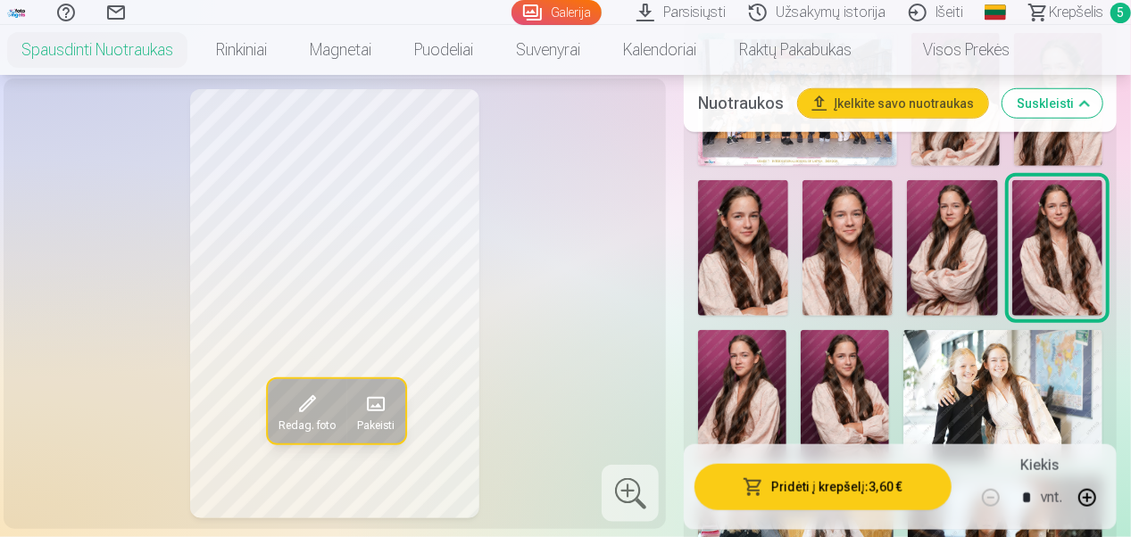
click at [761, 377] on img at bounding box center [742, 396] width 88 height 133
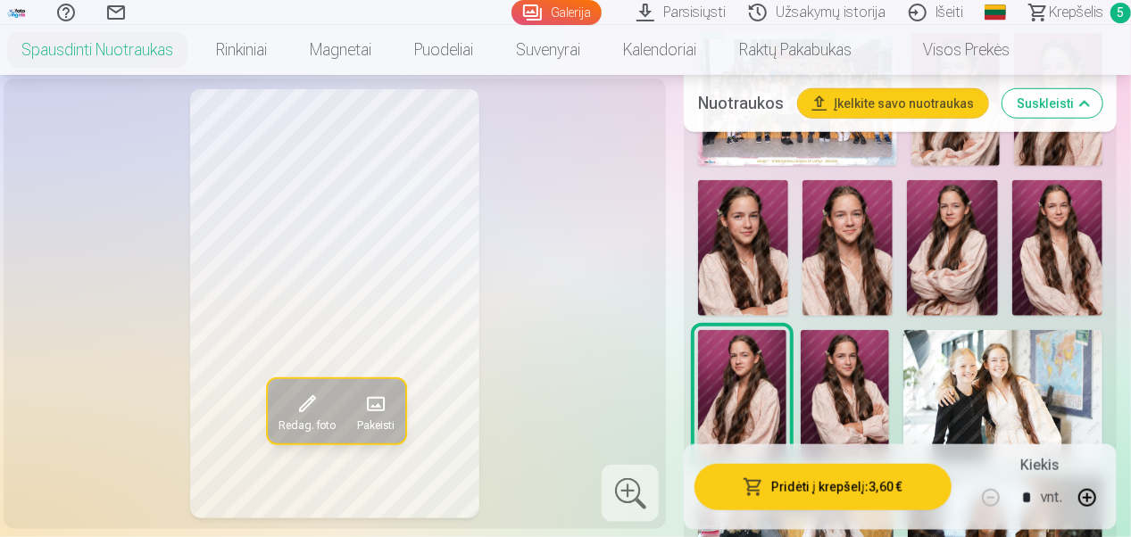
click at [844, 399] on img at bounding box center [844, 396] width 88 height 133
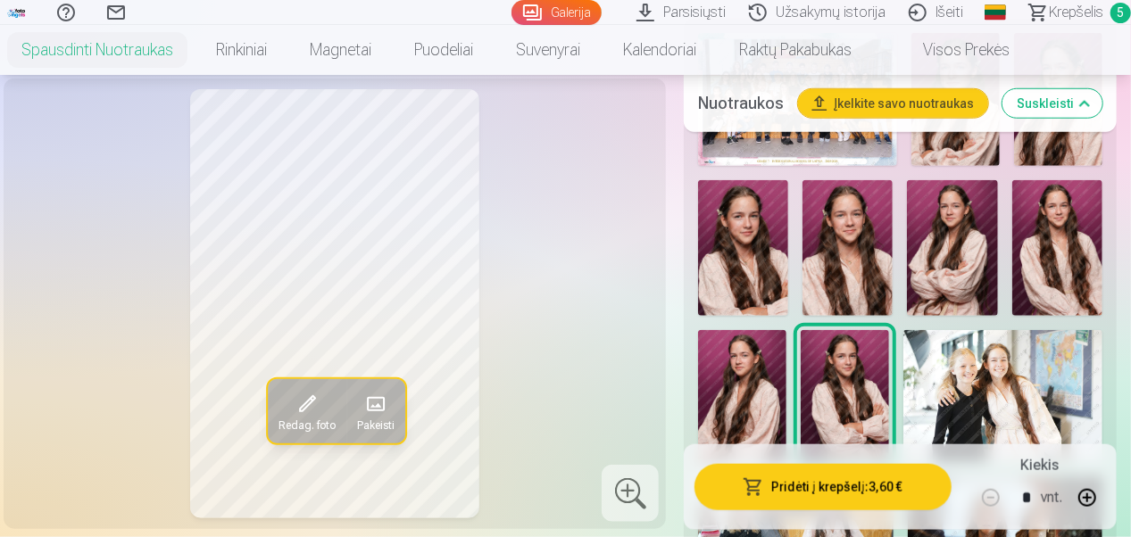
click at [1055, 282] on img at bounding box center [1057, 248] width 90 height 136
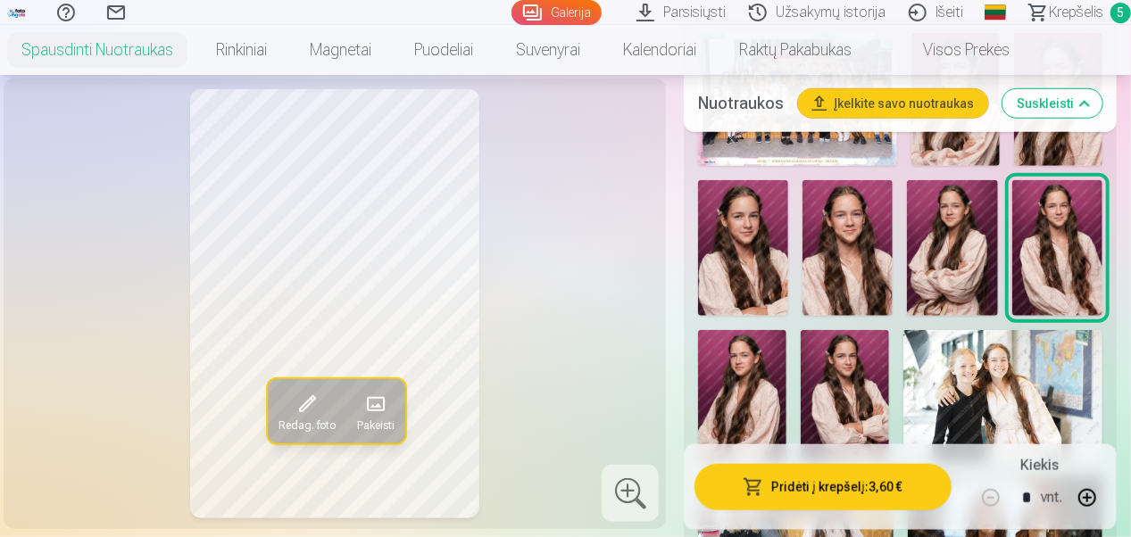
click at [971, 267] on img at bounding box center [952, 248] width 90 height 136
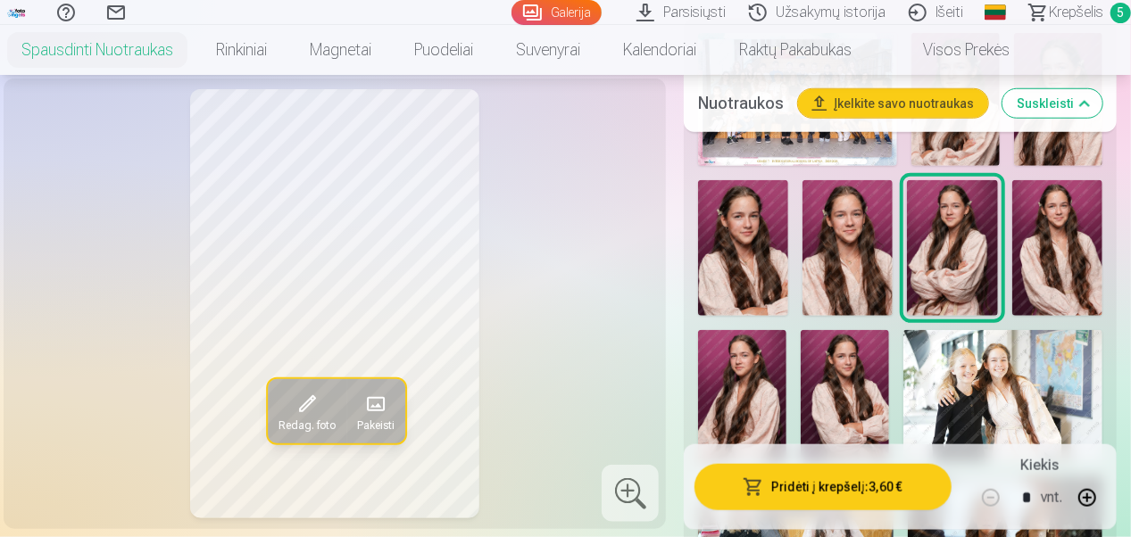
click at [740, 403] on img at bounding box center [742, 396] width 88 height 133
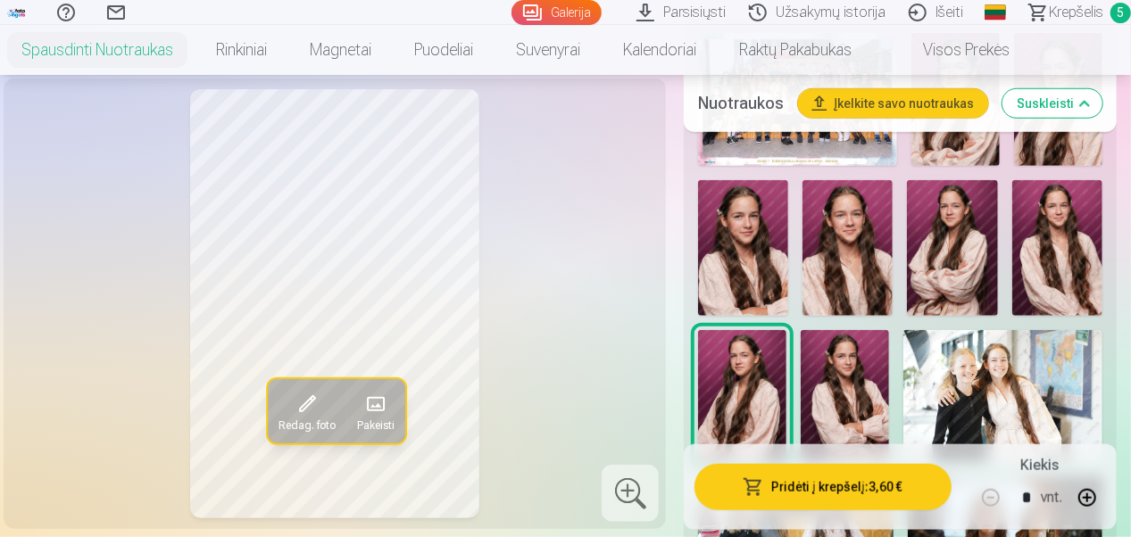
click at [834, 489] on button "Pridėti į krepšelį : 3,60 €" at bounding box center [822, 487] width 257 height 46
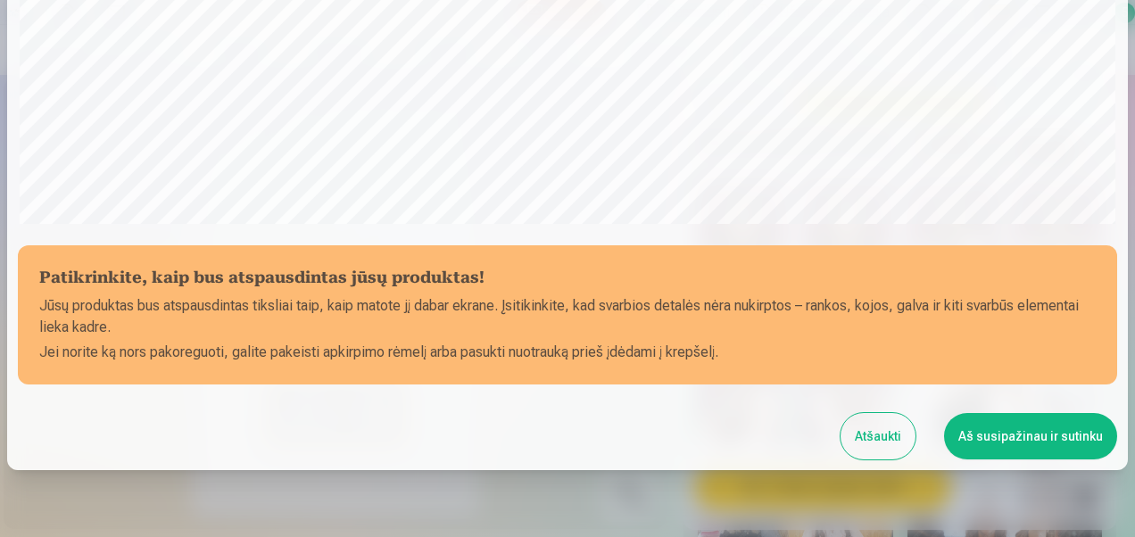
scroll to position [684, 0]
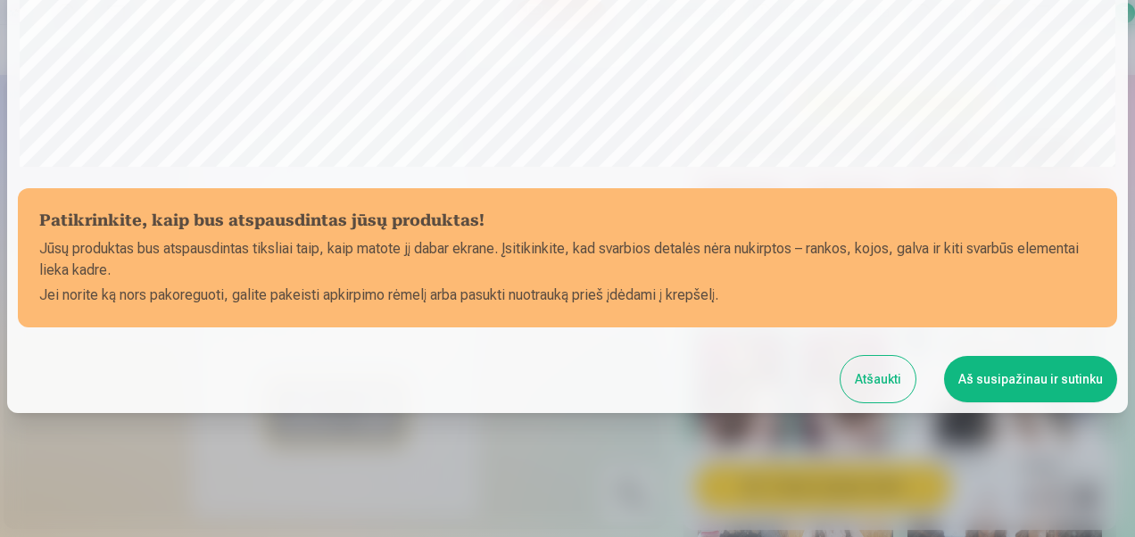
click at [1030, 385] on button "Aš susipažinau ir sutinku" at bounding box center [1030, 379] width 173 height 46
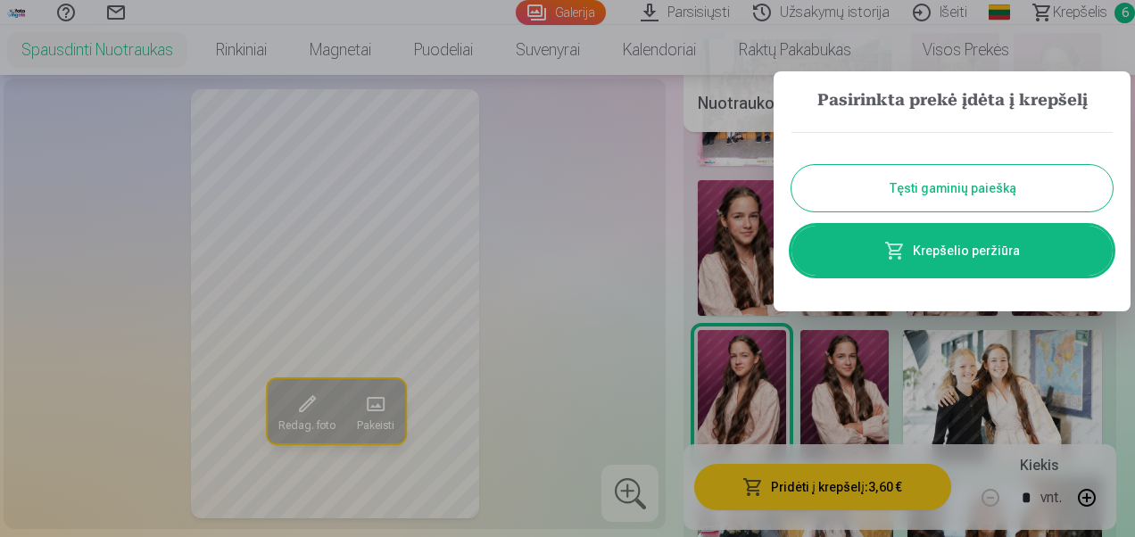
click at [999, 186] on button "Tęsti gaminių paiešką" at bounding box center [952, 188] width 321 height 46
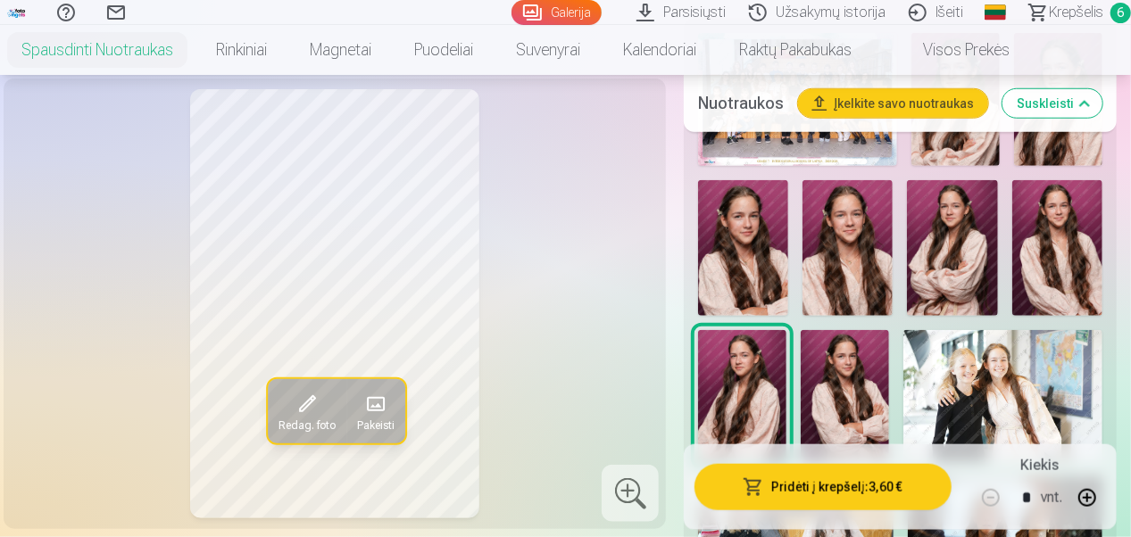
click at [1054, 266] on img at bounding box center [1057, 248] width 90 height 136
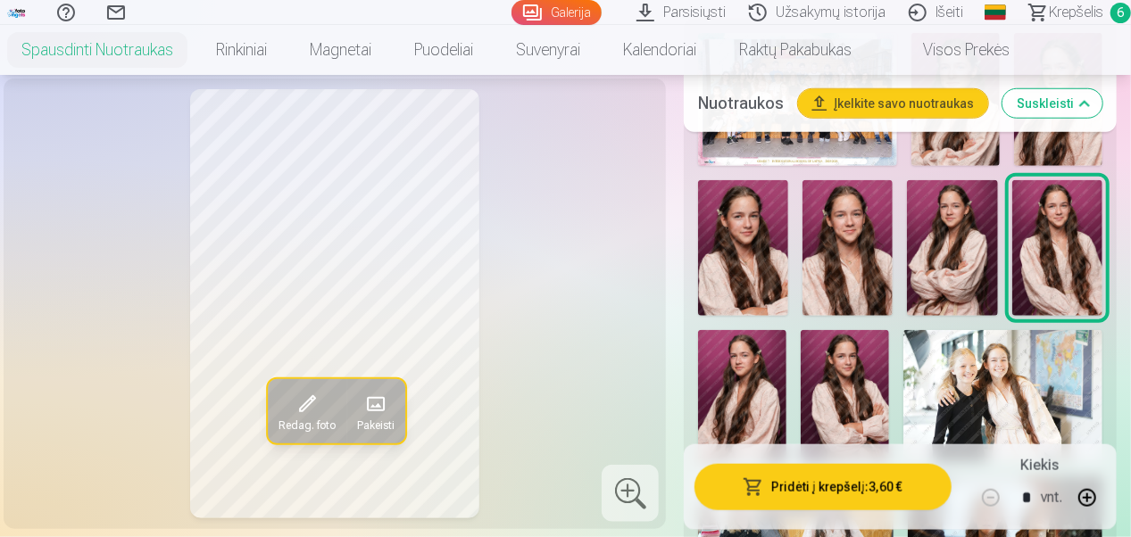
click at [866, 489] on button "Pridėti į krepšelį : 3,60 €" at bounding box center [822, 487] width 257 height 46
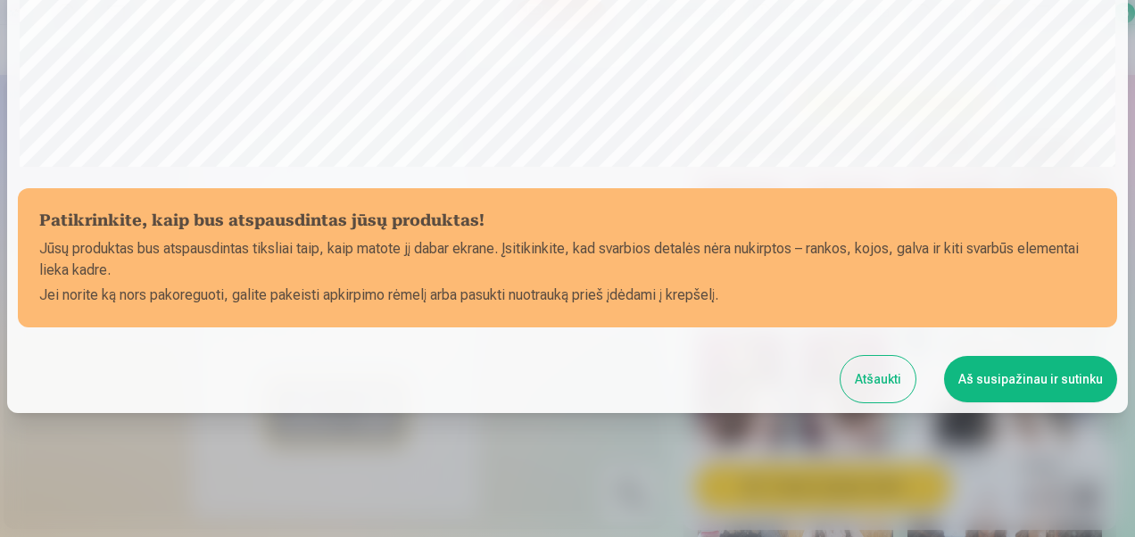
click at [1058, 377] on button "Aš susipažinau ir sutinku" at bounding box center [1030, 379] width 173 height 46
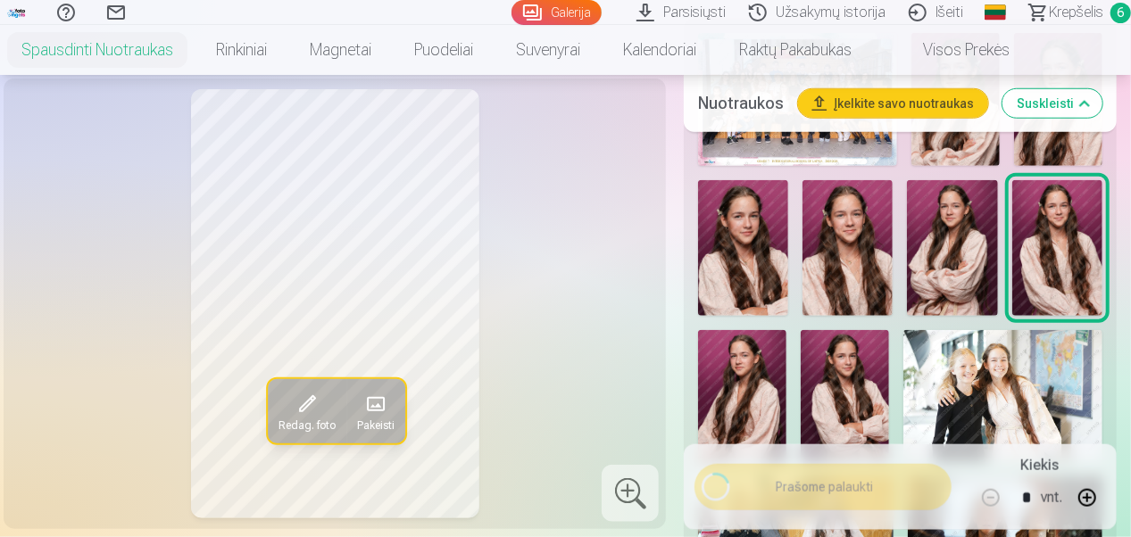
scroll to position [681, 0]
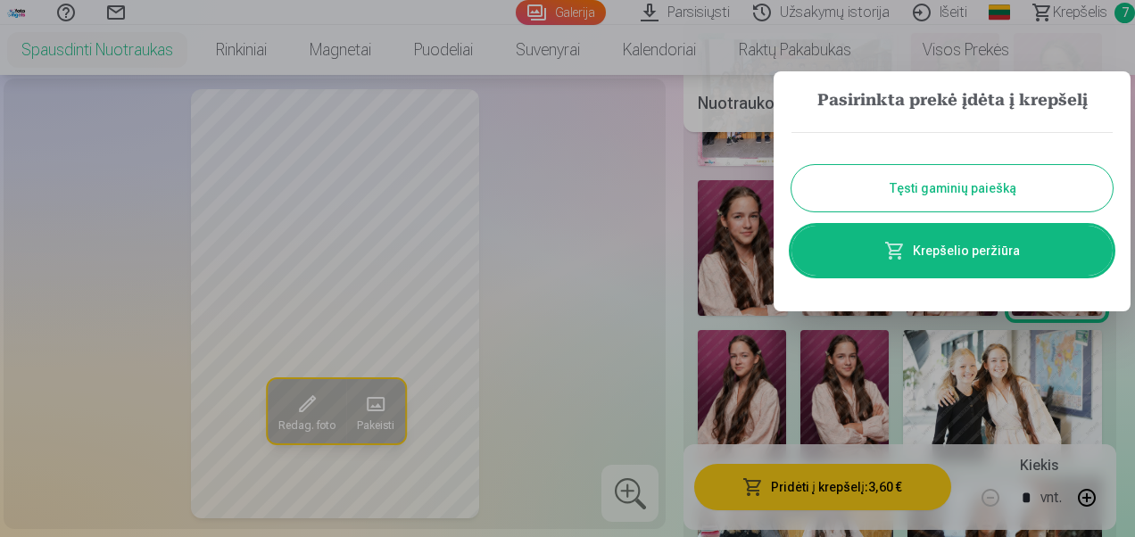
click at [1008, 251] on link "Krepšelio peržiūra" at bounding box center [952, 251] width 321 height 50
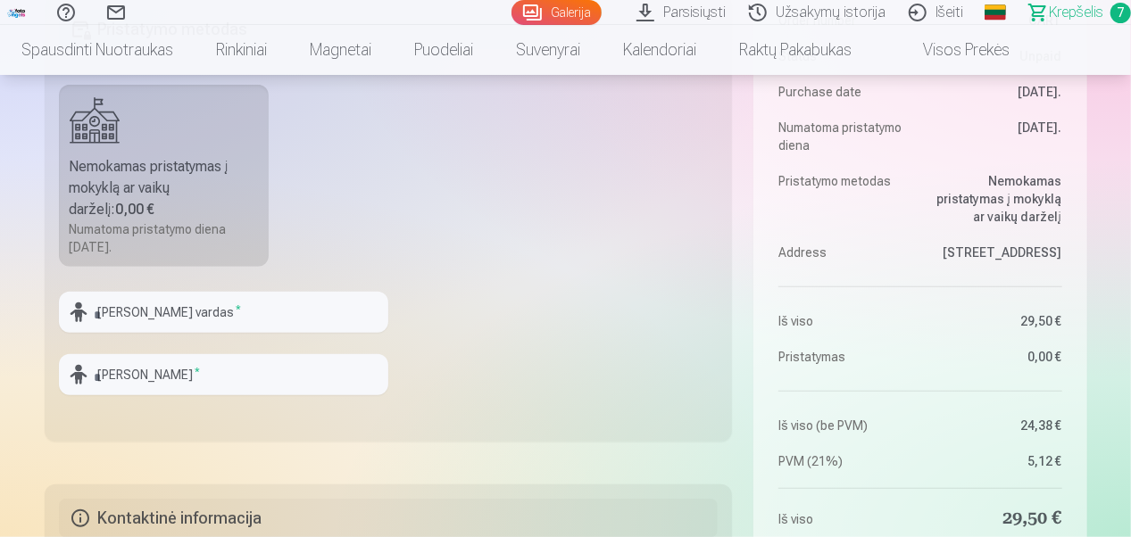
scroll to position [535, 0]
click at [136, 311] on input "text" at bounding box center [223, 311] width 329 height 41
type input "*****"
click at [132, 363] on input "text" at bounding box center [223, 373] width 329 height 41
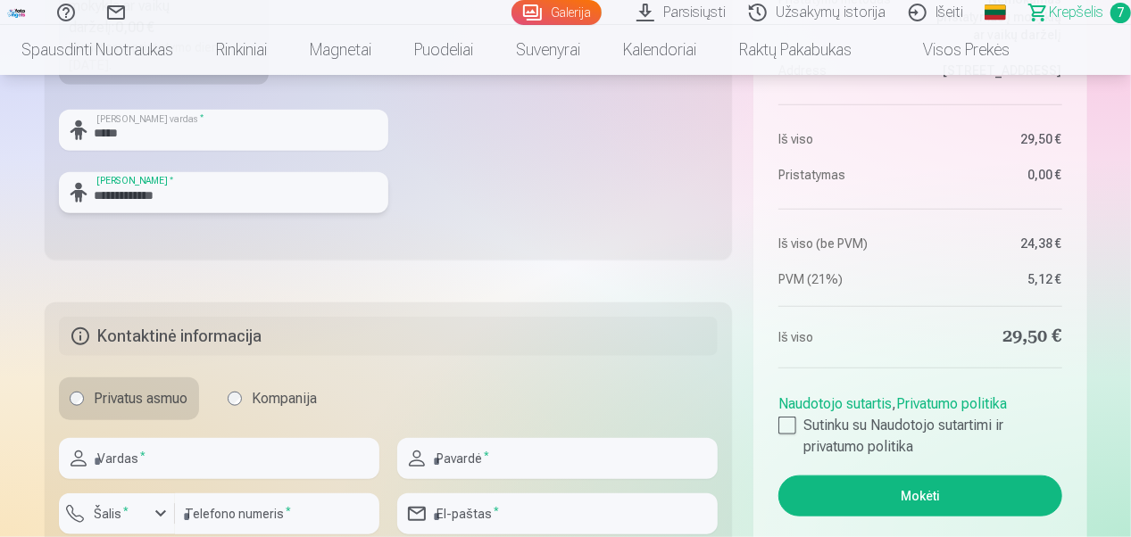
scroll to position [816, 0]
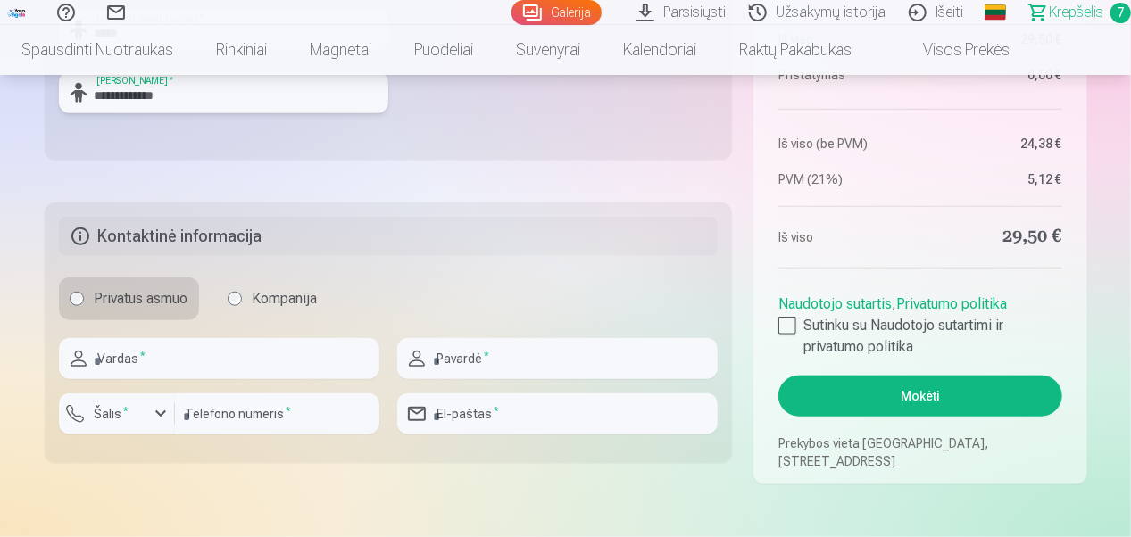
type input "**********"
click at [137, 364] on input "text" at bounding box center [219, 358] width 320 height 41
type input "********"
type input "**********"
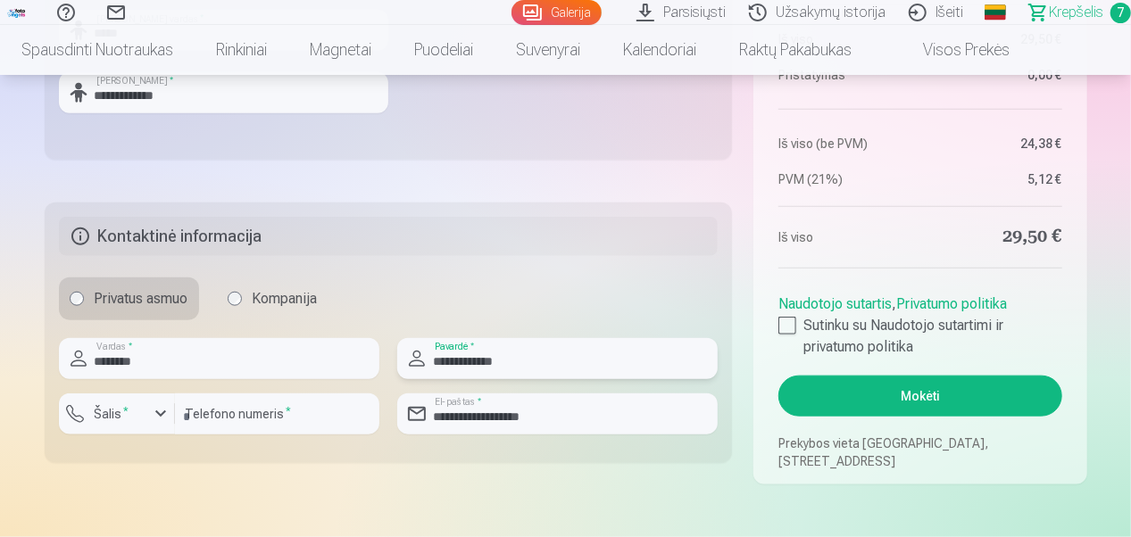
click at [476, 361] on input "**********" at bounding box center [557, 358] width 320 height 41
type input "**********"
click at [138, 415] on div "button" at bounding box center [122, 417] width 54 height 18
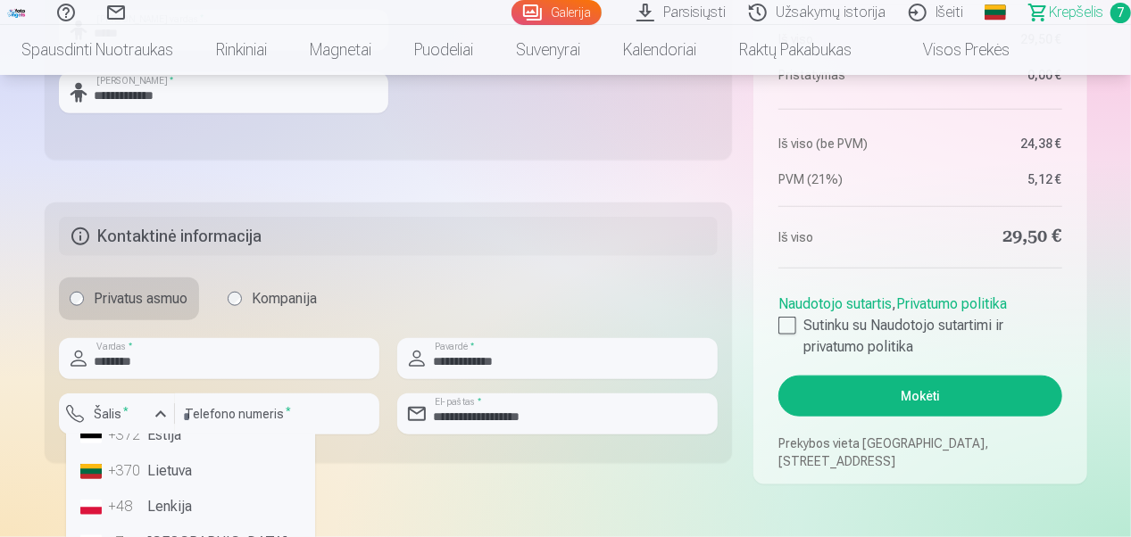
scroll to position [153, 0]
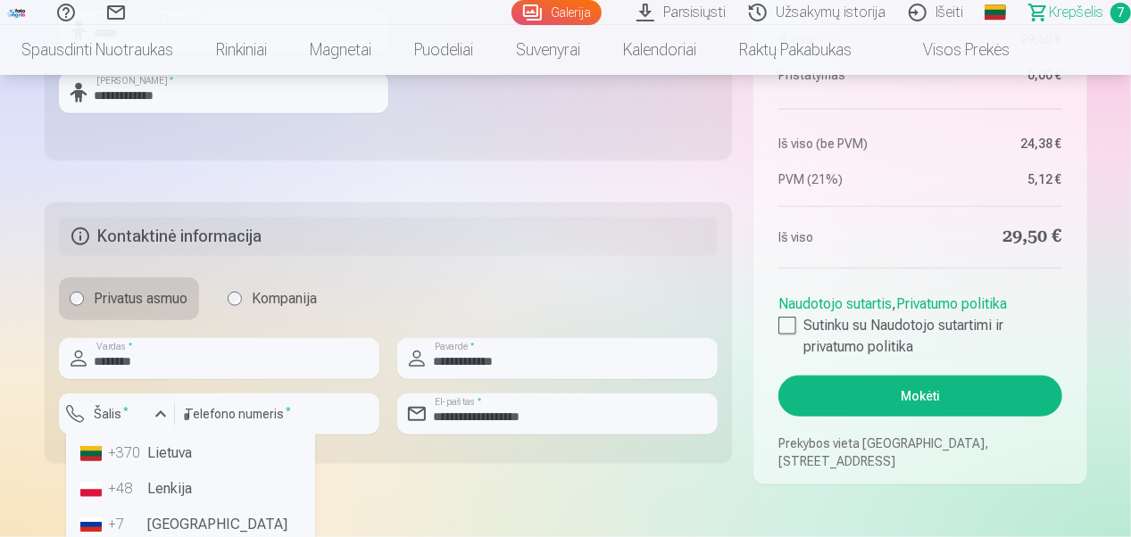
click at [214, 457] on li "+370 Lietuva" at bounding box center [190, 453] width 235 height 36
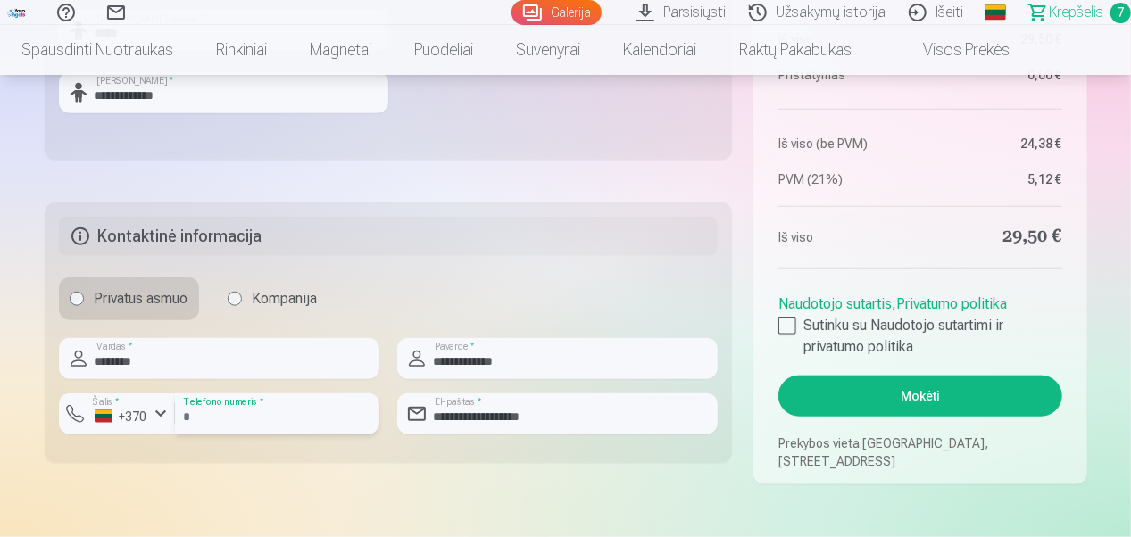
click at [236, 419] on input "number" at bounding box center [277, 414] width 204 height 41
type input "********"
click at [543, 291] on div "Privatus asmuo Kompanija" at bounding box center [388, 299] width 659 height 43
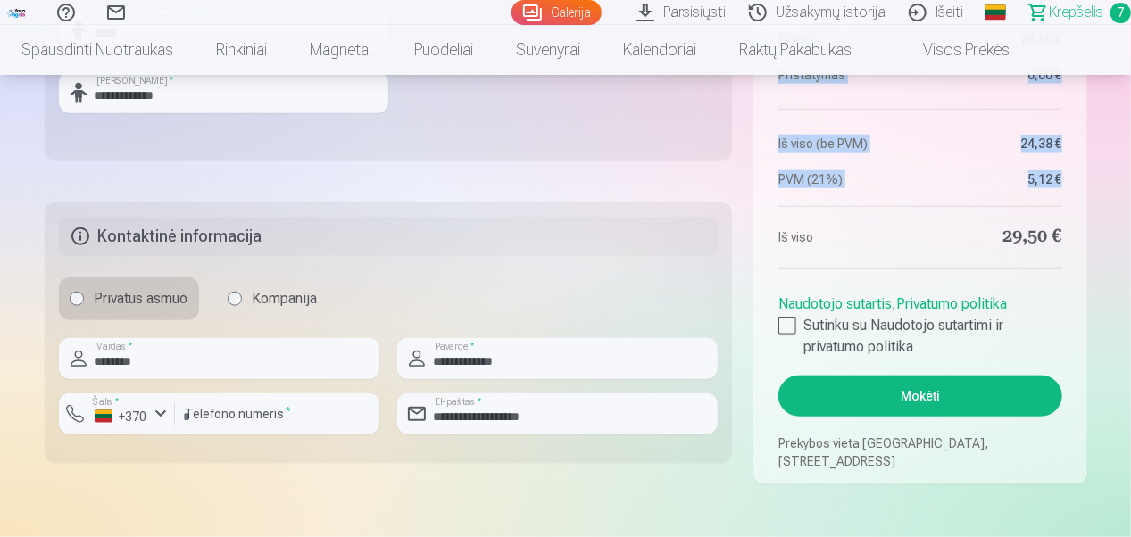
drag, startPoint x: 1130, startPoint y: 86, endPoint x: 1130, endPoint y: 65, distance: 20.5
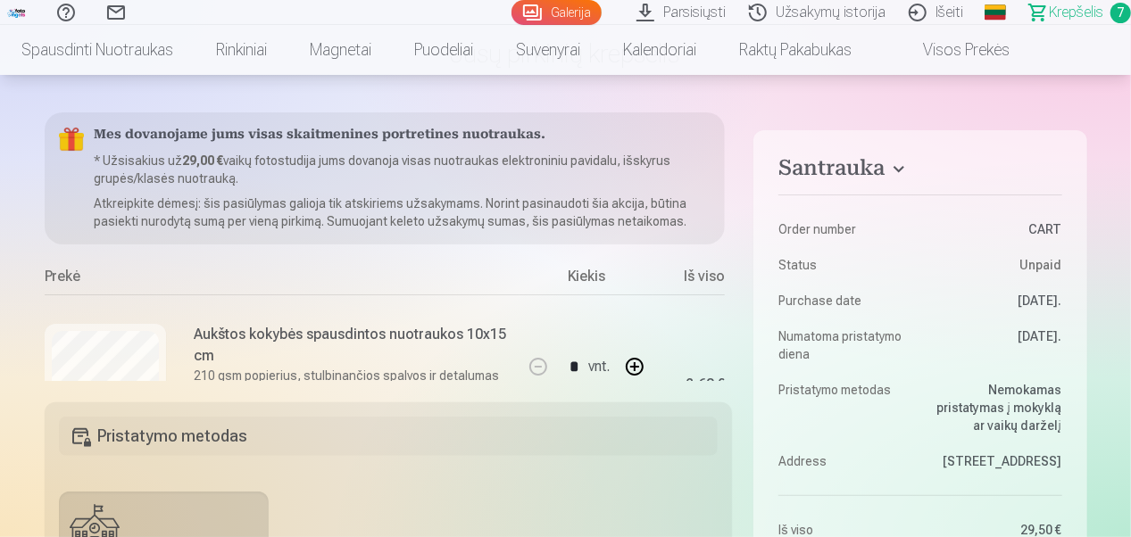
scroll to position [54, 0]
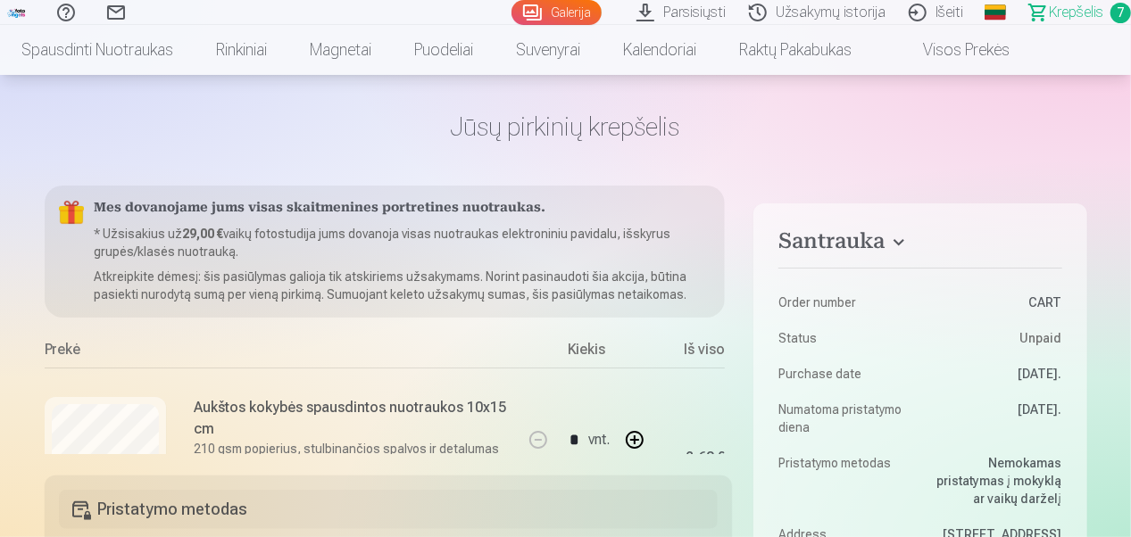
drag, startPoint x: 732, startPoint y: 226, endPoint x: 730, endPoint y: 239, distance: 13.5
click at [730, 239] on div "Mes dovanojame jums visas skaitmenines portretines nuotraukas. * Užsisakius už …" at bounding box center [389, 320] width 688 height 269
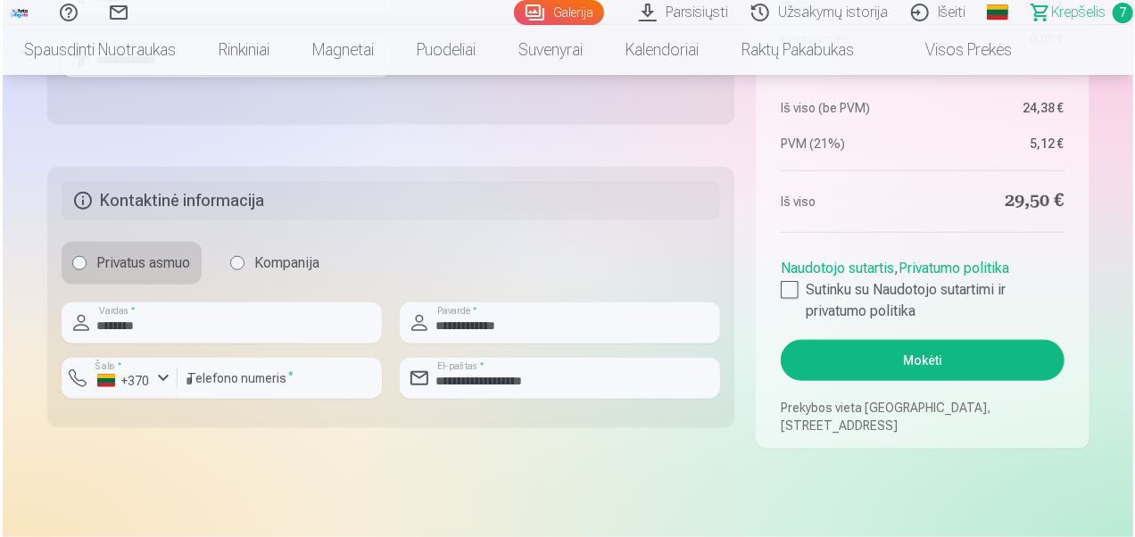
scroll to position [924, 0]
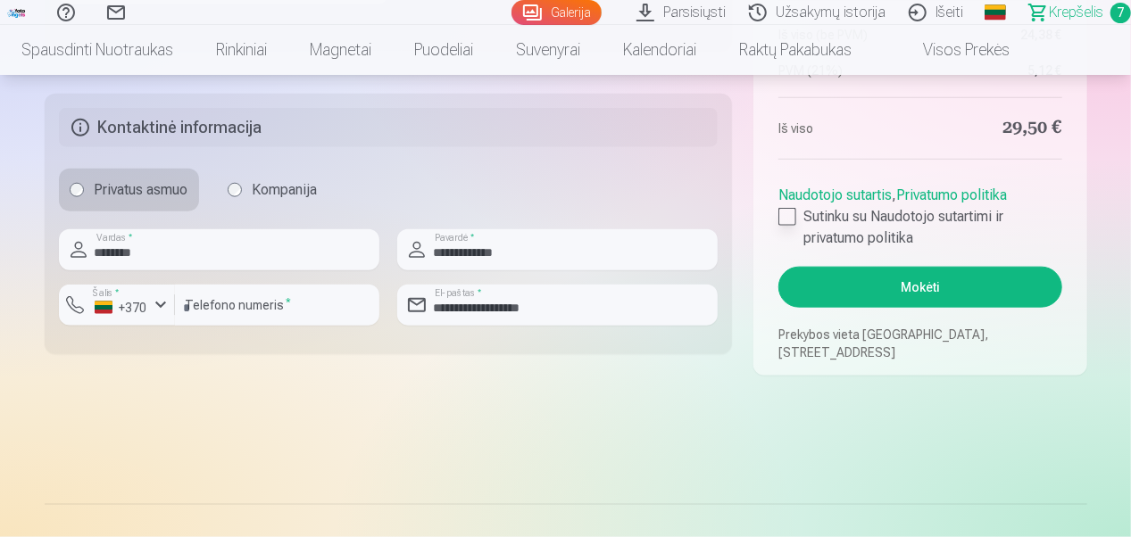
click at [788, 220] on div at bounding box center [787, 217] width 18 height 18
click at [932, 287] on button "Mokėti" at bounding box center [919, 287] width 283 height 41
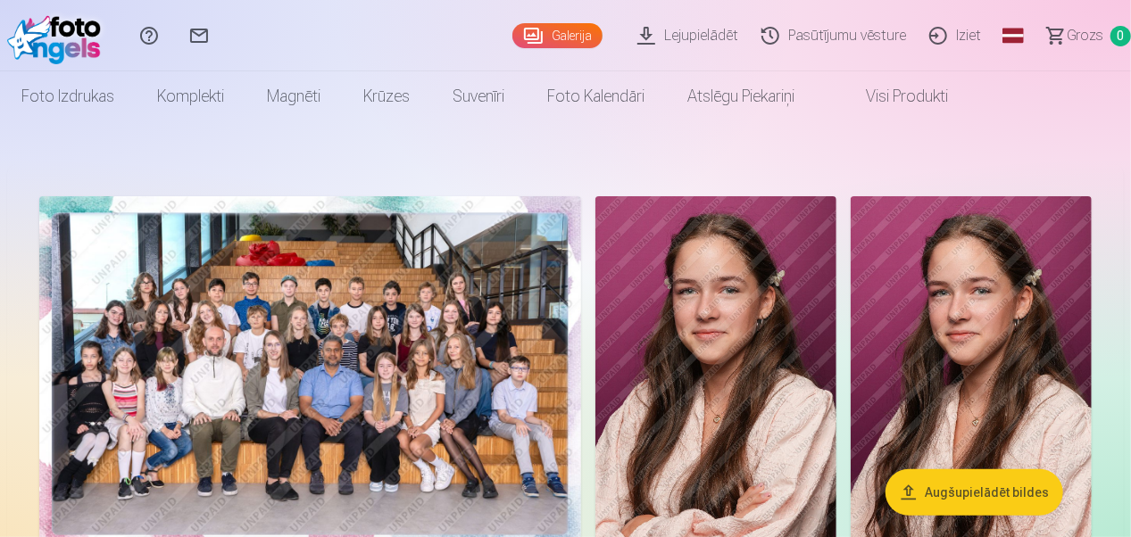
click at [1018, 37] on link "Global" at bounding box center [1013, 35] width 36 height 71
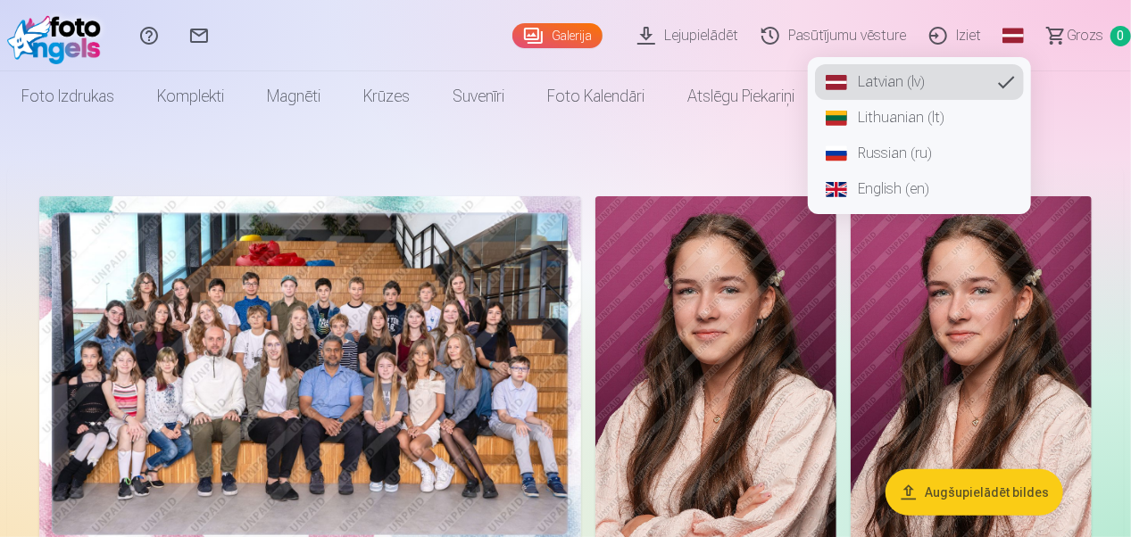
click at [917, 111] on link "Lithuanian (lt)" at bounding box center [919, 118] width 209 height 36
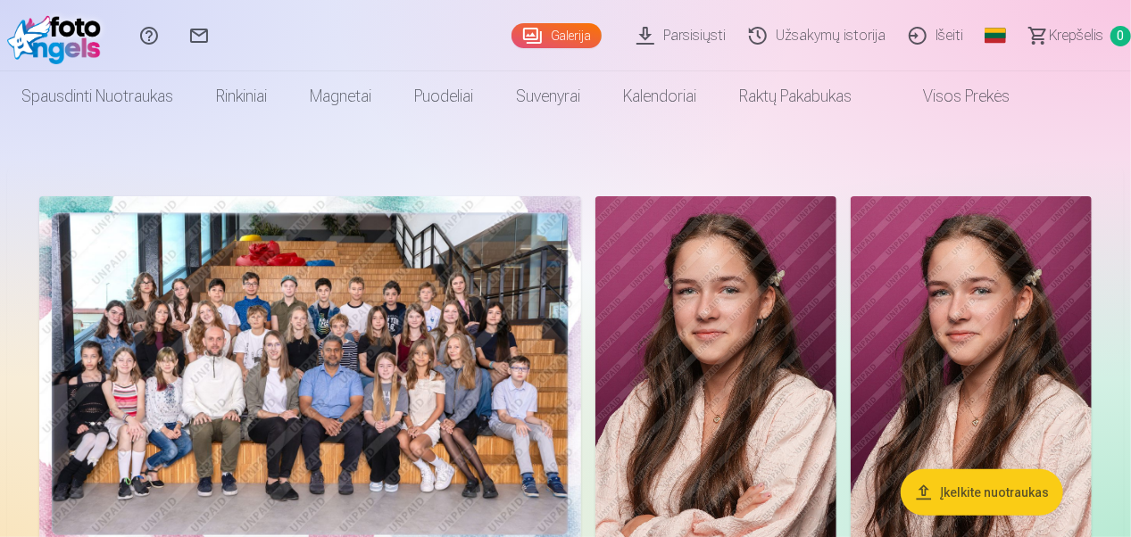
click at [709, 39] on link "Parsisiųsti" at bounding box center [683, 35] width 112 height 71
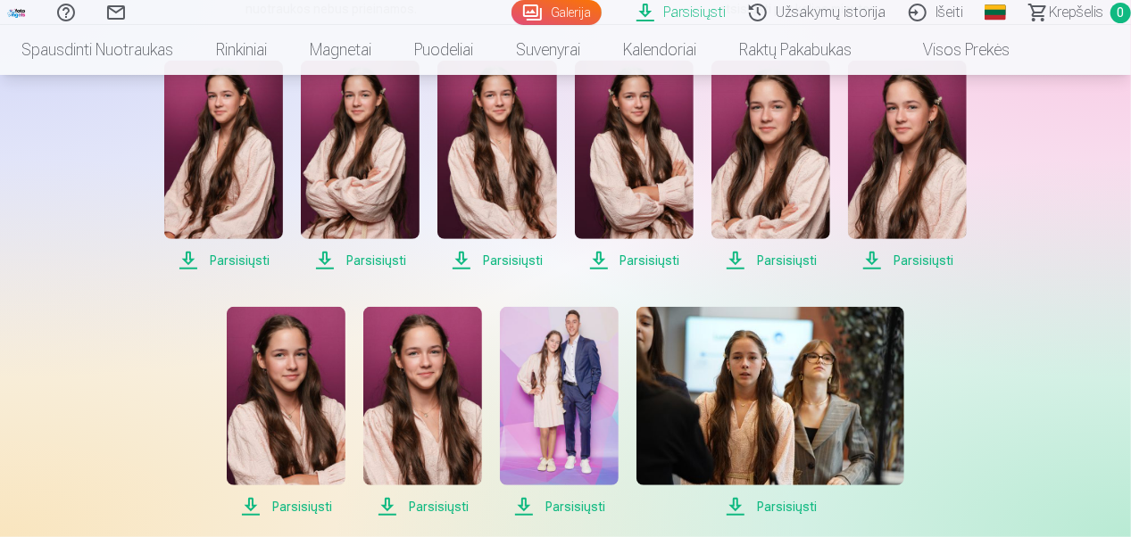
scroll to position [402, 0]
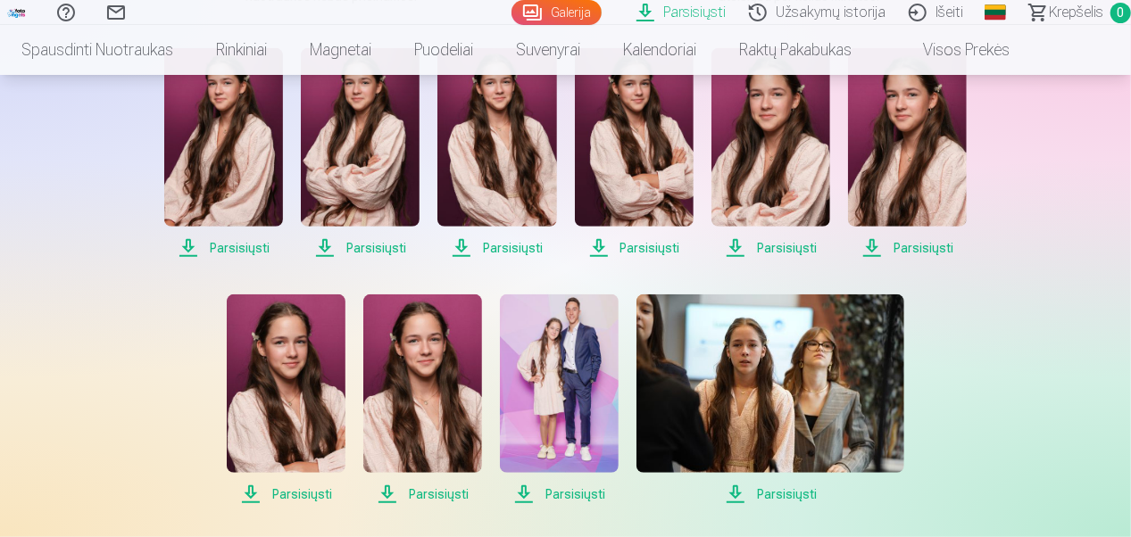
click at [229, 246] on span "Parsisiųsti" at bounding box center [223, 247] width 119 height 21
click at [190, 246] on span "Parsisiųsti" at bounding box center [223, 247] width 119 height 21
click at [225, 247] on span "Parsisiųsti" at bounding box center [223, 247] width 119 height 21
click at [380, 244] on span "Parsisiųsti" at bounding box center [360, 247] width 119 height 21
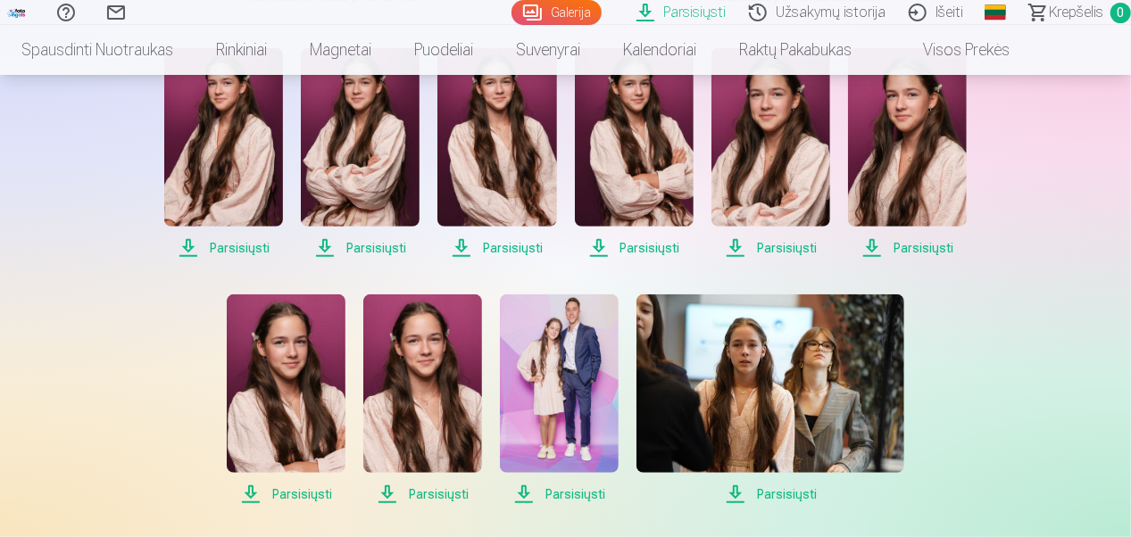
click at [370, 247] on span "Parsisiųsti" at bounding box center [360, 247] width 119 height 21
click at [490, 247] on span "Parsisiųsti" at bounding box center [496, 247] width 119 height 21
click at [527, 248] on span "Parsisiųsti" at bounding box center [496, 247] width 119 height 21
click at [635, 247] on span "Parsisiųsti" at bounding box center [634, 247] width 119 height 21
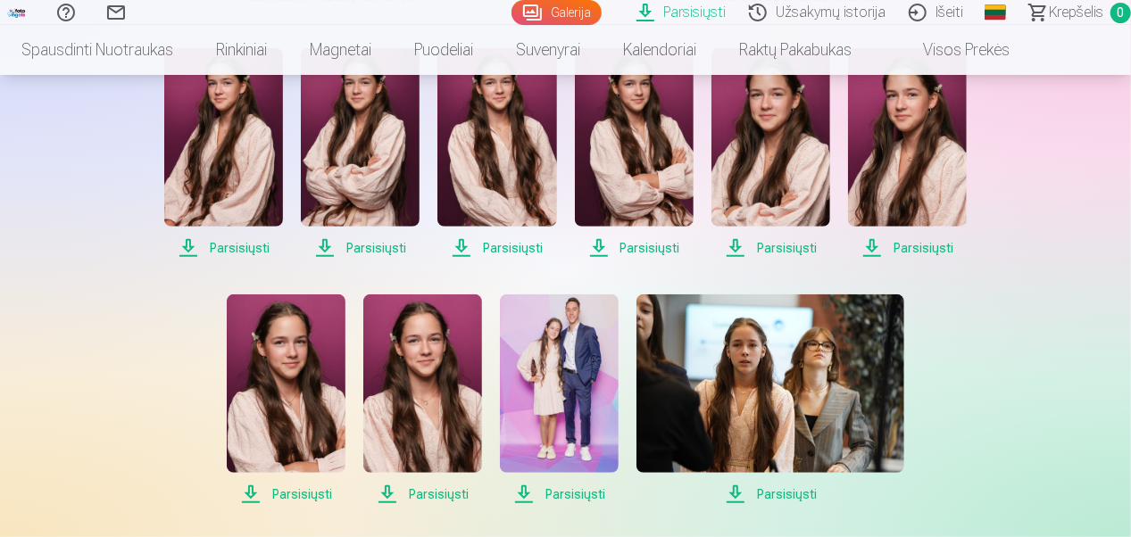
click at [1058, 261] on div "Parsisiųsti Šiame skyriuje galite atsisiųsti dovanų nuotrauką ir įsigytas nuotr…" at bounding box center [565, 462] width 1071 height 1729
click at [787, 252] on span "Parsisiųsti" at bounding box center [770, 247] width 119 height 21
click at [1052, 212] on div "Parsisiųsti Šiame skyriuje galite atsisiųsti dovanų nuotrauką ir įsigytas nuotr…" at bounding box center [565, 462] width 1071 height 1729
click at [905, 254] on span "Parsisiųsti" at bounding box center [907, 247] width 119 height 21
click at [1038, 430] on div "Parsisiųsti Šiame skyriuje galite atsisiųsti dovanų nuotrauką ir įsigytas nuotr…" at bounding box center [565, 462] width 1071 height 1729
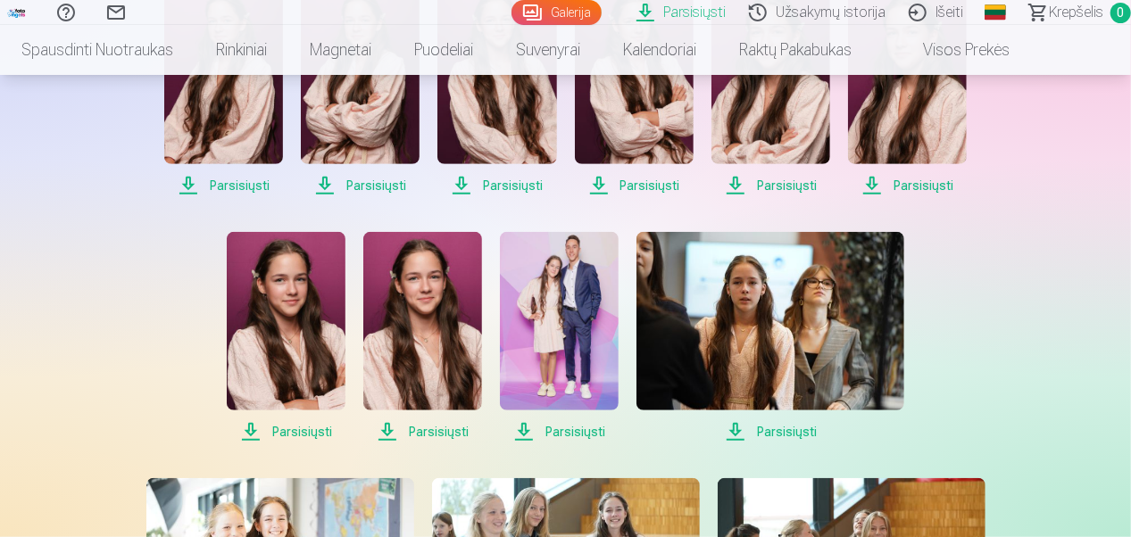
scroll to position [450, 0]
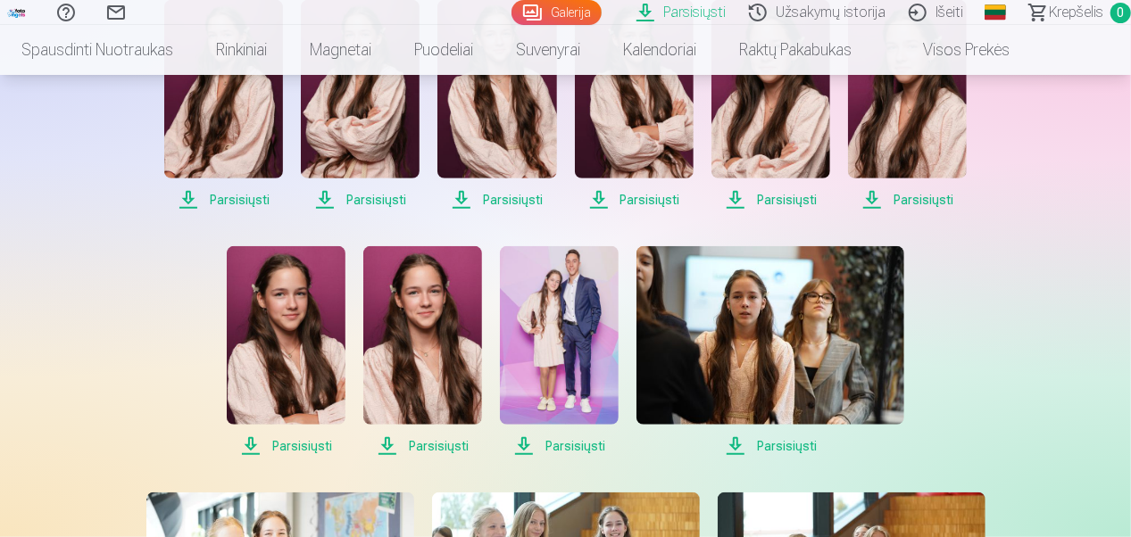
click at [310, 442] on span "Parsisiųsti" at bounding box center [286, 445] width 119 height 21
click at [435, 446] on span "Parsisiųsti" at bounding box center [422, 445] width 119 height 21
click at [580, 448] on span "Parsisiųsti" at bounding box center [559, 445] width 119 height 21
click at [796, 444] on span "Parsisiųsti" at bounding box center [770, 445] width 268 height 21
click at [583, 448] on span "Parsisiųsti" at bounding box center [559, 445] width 119 height 21
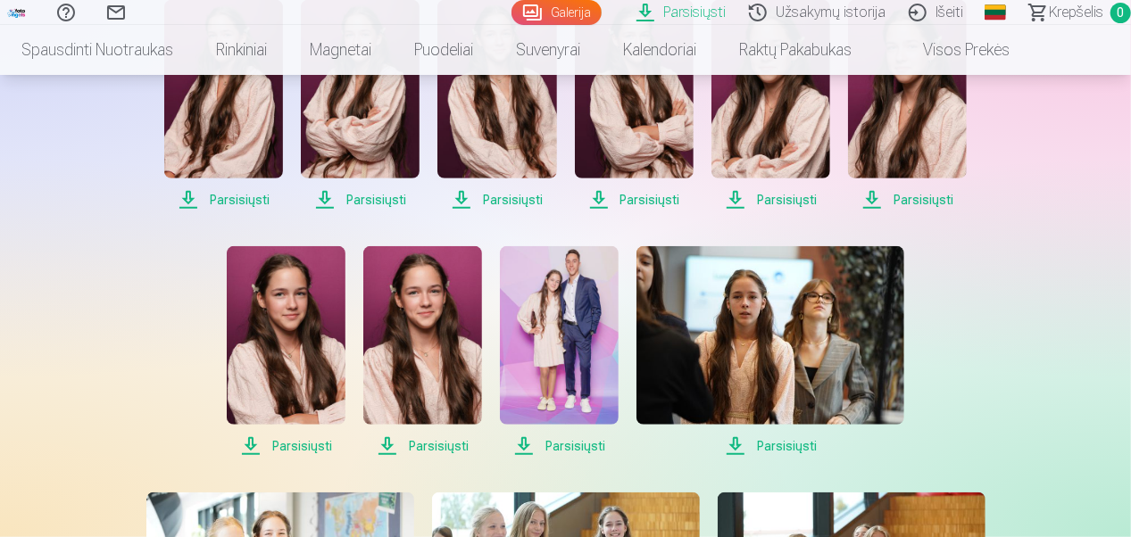
click at [1069, 378] on div "Parsisiųsti Šiame skyriuje galite atsisiųsti dovanų nuotrauką ir įsigytas nuotr…" at bounding box center [565, 414] width 1071 height 1729
click at [787, 443] on span "Parsisiųsti" at bounding box center [770, 445] width 268 height 21
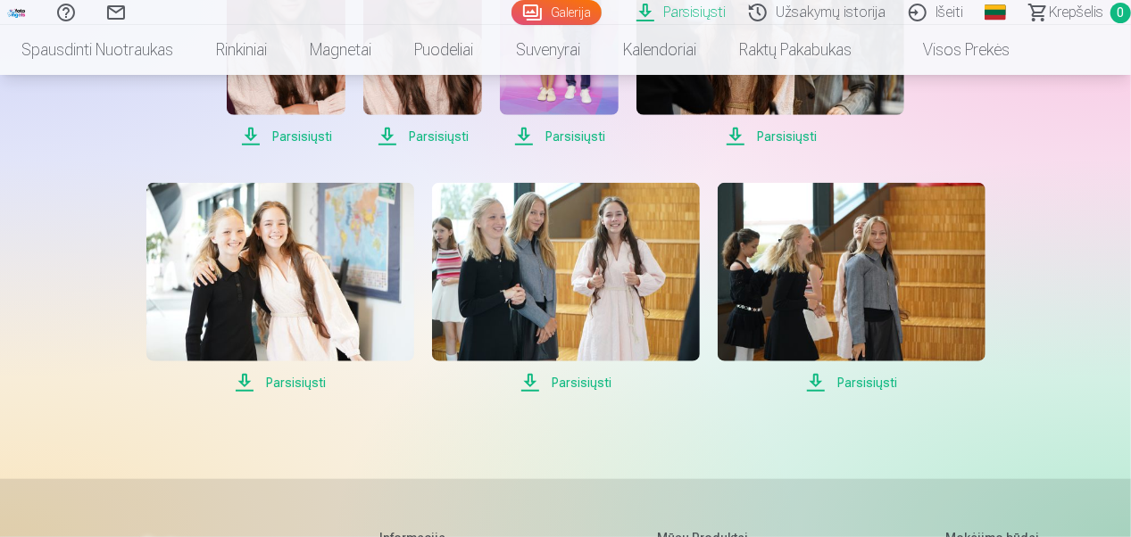
scroll to position [755, 0]
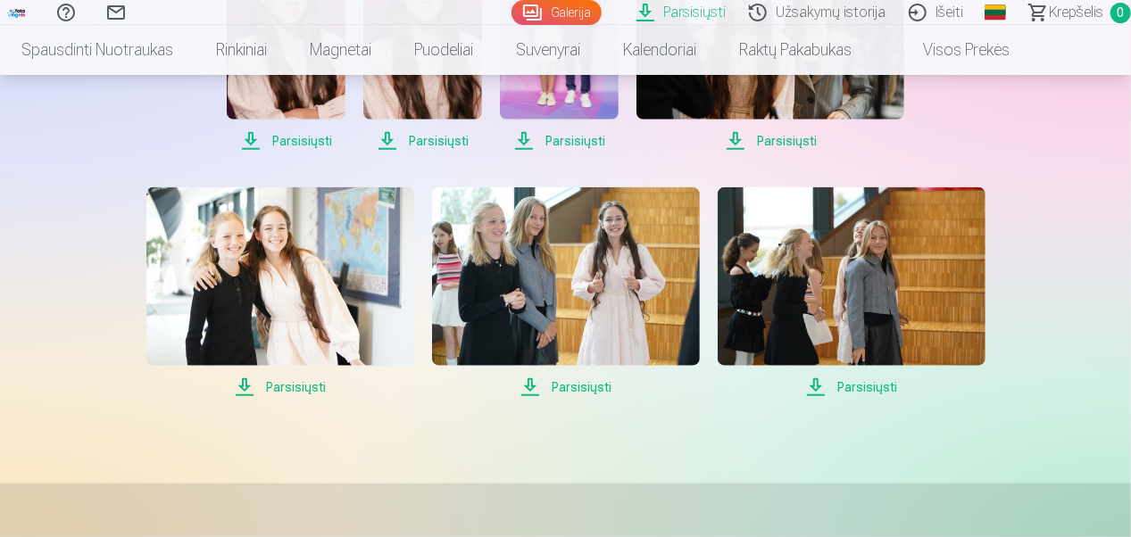
click at [291, 382] on span "Parsisiųsti" at bounding box center [280, 387] width 268 height 21
click at [300, 389] on span "Parsisiųsti" at bounding box center [280, 387] width 268 height 21
click at [581, 387] on span "Parsisiųsti" at bounding box center [566, 387] width 268 height 21
click at [591, 382] on span "Parsisiųsti" at bounding box center [566, 387] width 268 height 21
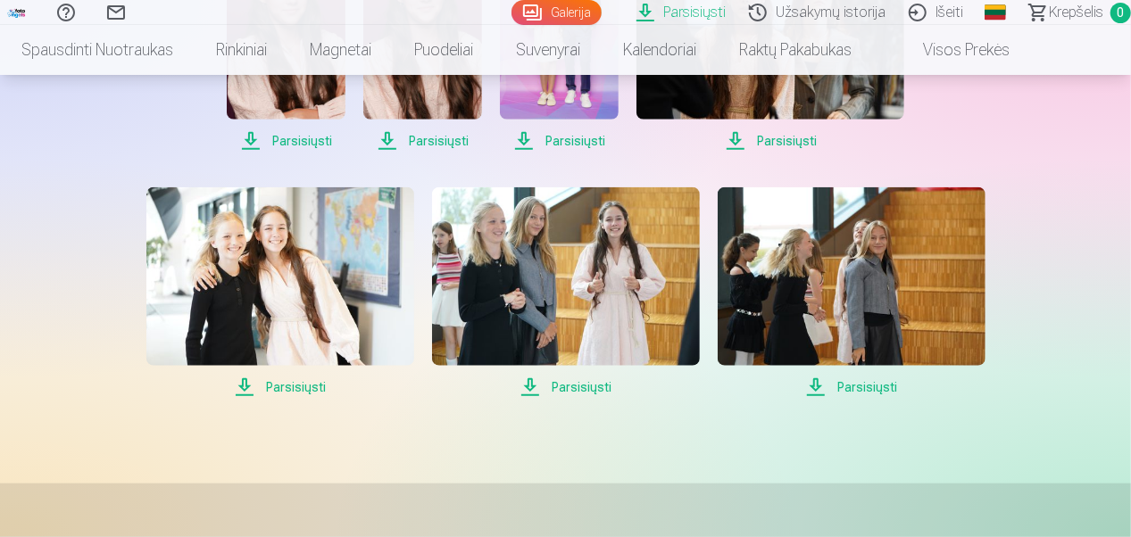
click at [876, 387] on span "Parsisiųsti" at bounding box center [851, 387] width 268 height 21
click at [294, 384] on span "Parsisiųsti" at bounding box center [280, 387] width 268 height 21
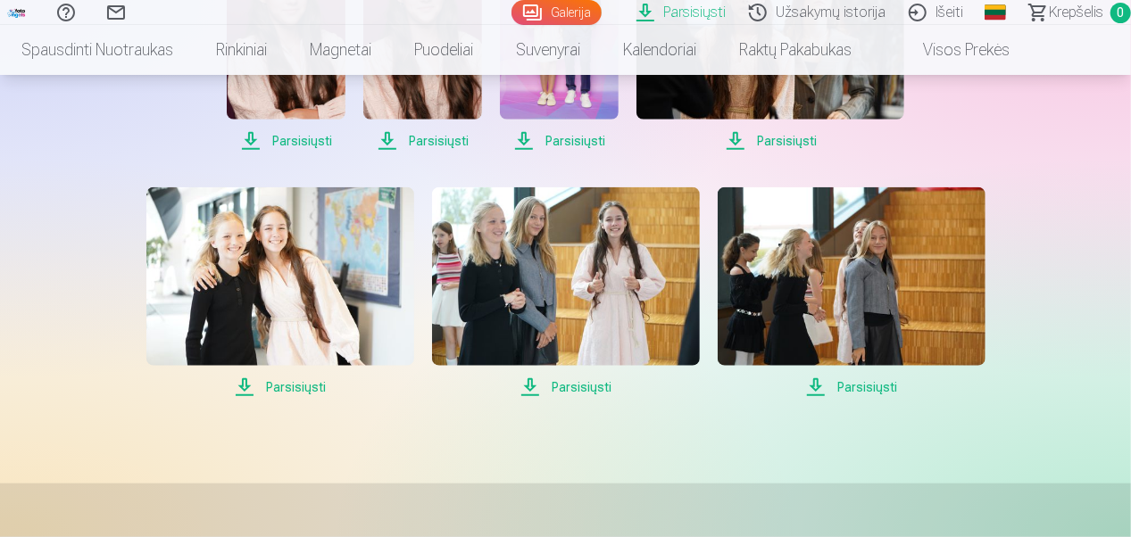
click at [586, 385] on span "Parsisiųsti" at bounding box center [566, 387] width 268 height 21
click at [311, 389] on span "Parsisiųsti" at bounding box center [280, 387] width 268 height 21
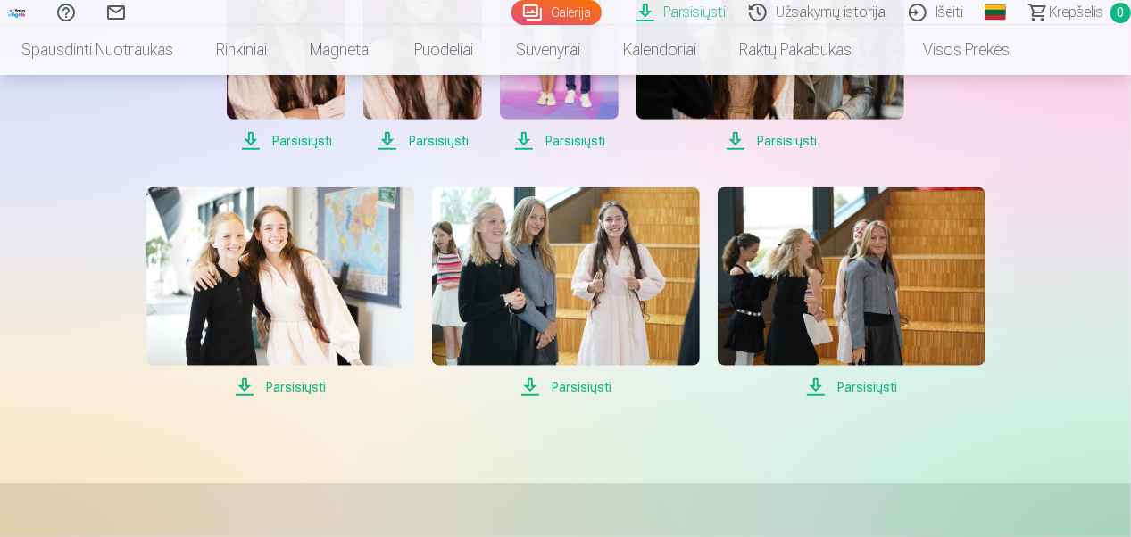
click at [294, 385] on span "Parsisiųsti" at bounding box center [280, 387] width 268 height 21
click at [711, 14] on link "Parsisiųsti" at bounding box center [683, 12] width 112 height 25
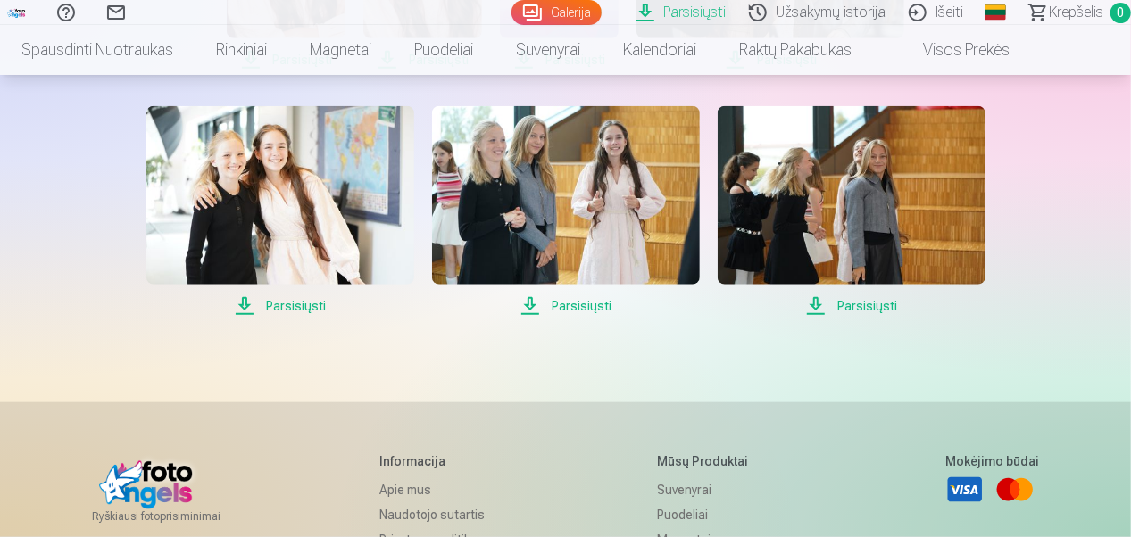
scroll to position [820, 0]
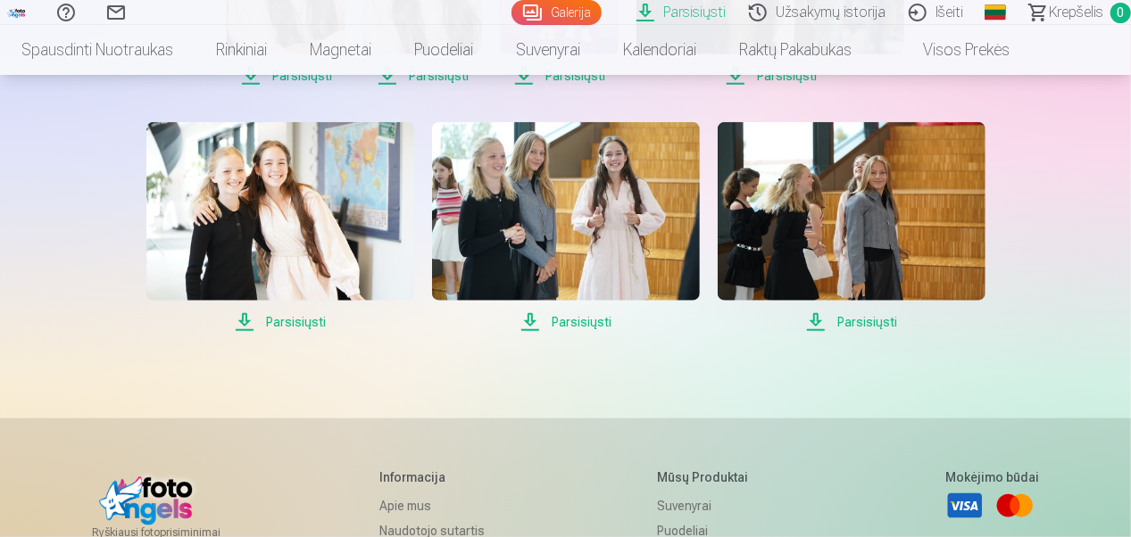
click at [303, 319] on span "Parsisiųsti" at bounding box center [280, 321] width 268 height 21
click at [616, 392] on div "Parsisiųsti Šiame skyriuje galite atsisiųsti dovanų nuotrauką ir įsigytas nuotr…" at bounding box center [565, 44] width 1071 height 1729
click at [585, 324] on span "Parsisiųsti" at bounding box center [566, 321] width 268 height 21
click at [878, 323] on span "Parsisiųsti" at bounding box center [851, 321] width 268 height 21
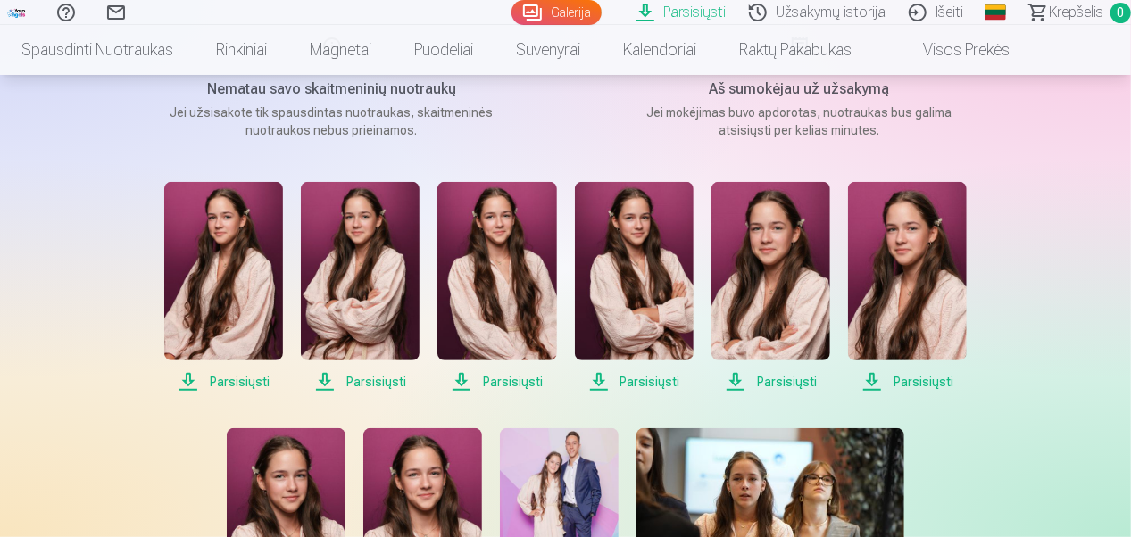
scroll to position [252, 0]
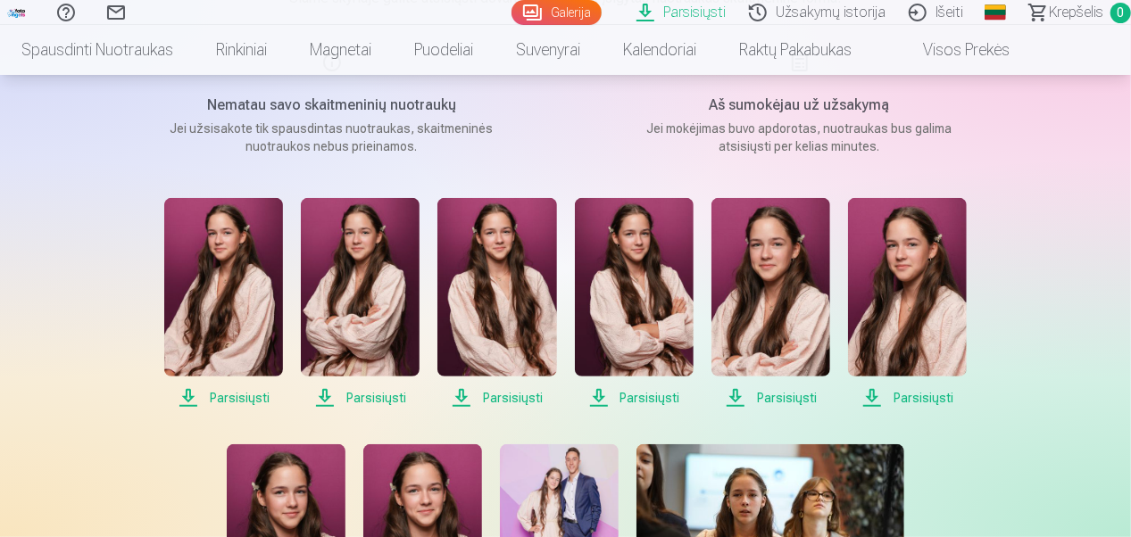
click at [957, 12] on link "Išeiti" at bounding box center [938, 12] width 78 height 25
